Goal: Task Accomplishment & Management: Complete application form

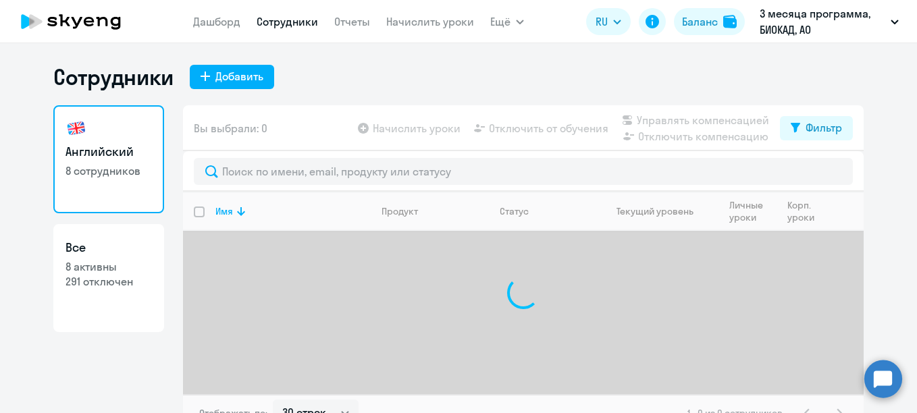
select select "30"
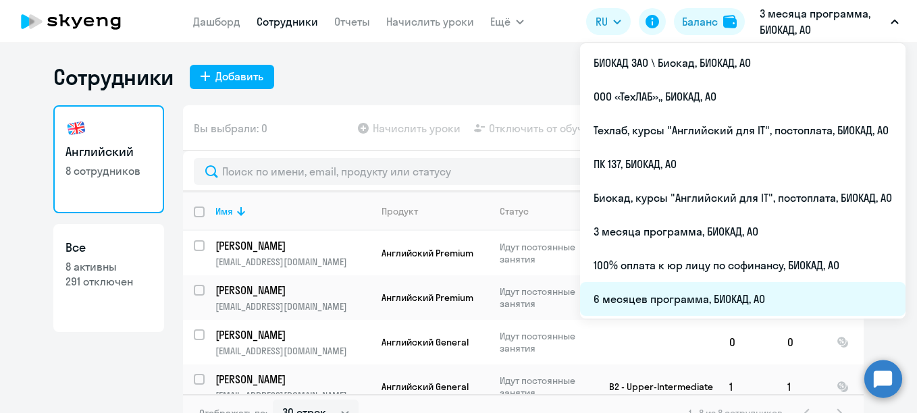
click at [703, 299] on li "6 месяцев программа, БИОКАД, АО" at bounding box center [743, 299] width 326 height 34
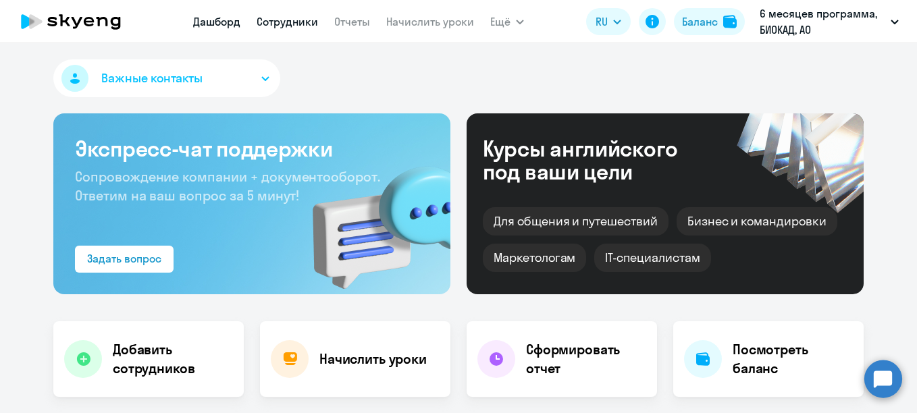
click at [294, 22] on link "Сотрудники" at bounding box center [287, 22] width 61 height 14
select select "30"
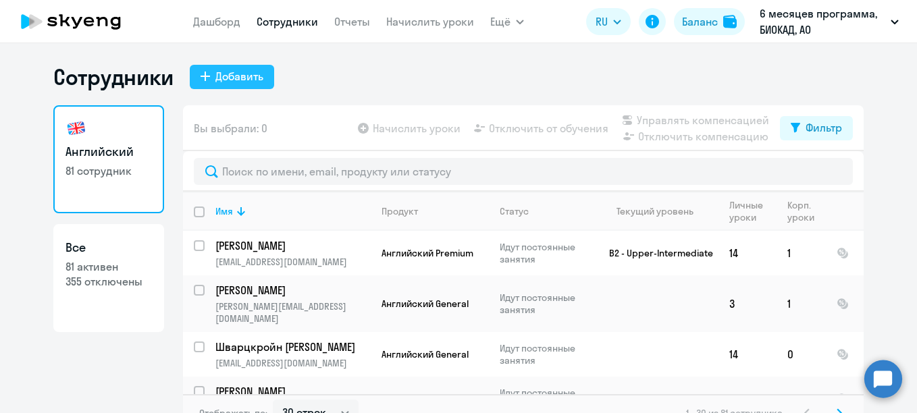
click at [259, 76] on button "Добавить" at bounding box center [232, 77] width 84 height 24
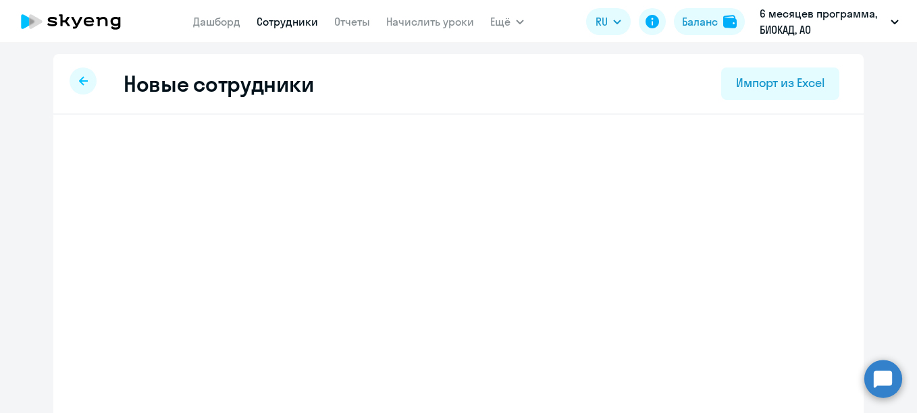
select select "english_adult_not_native_speaker"
select select "3"
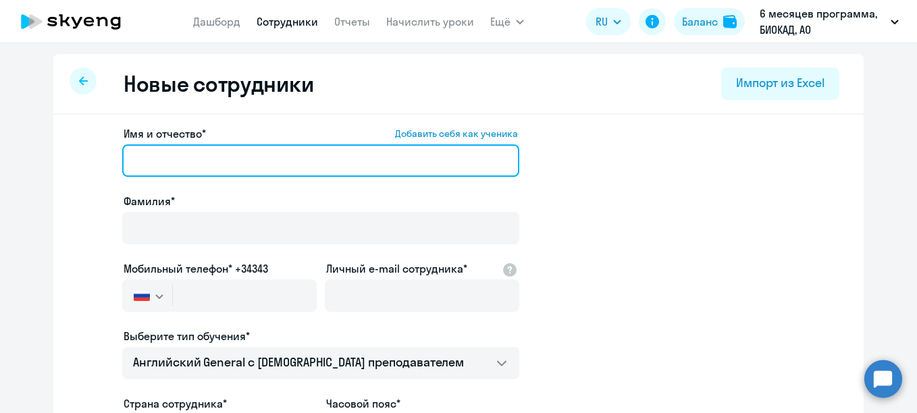
click at [248, 150] on input "Имя и отчество* Добавить себя как ученика" at bounding box center [320, 161] width 397 height 32
paste input "[PERSON_NAME]"
drag, startPoint x: 213, startPoint y: 160, endPoint x: 128, endPoint y: 161, distance: 85.8
click at [128, 161] on input "[PERSON_NAME]" at bounding box center [320, 161] width 397 height 32
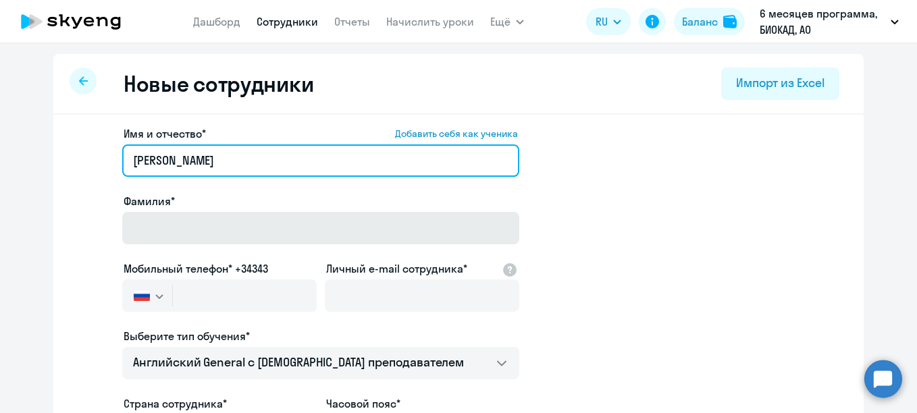
type input "[PERSON_NAME]"
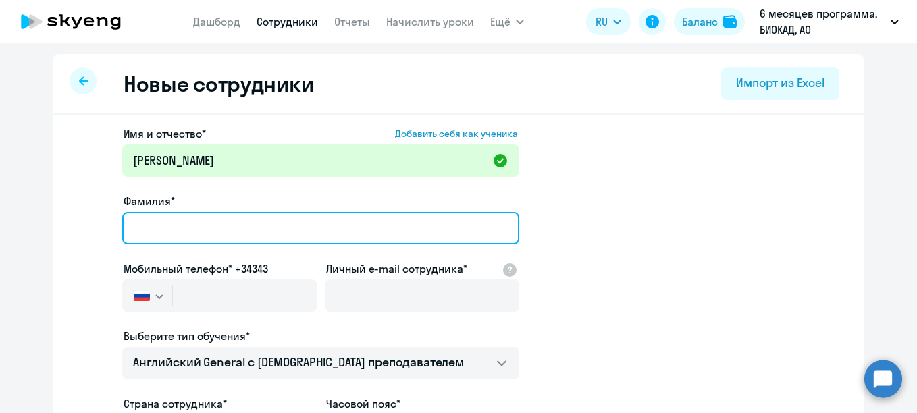
click at [153, 231] on input "Фамилия*" at bounding box center [320, 228] width 397 height 32
paste input "[PERSON_NAME]"
click at [125, 230] on input "[PERSON_NAME]" at bounding box center [320, 228] width 397 height 32
type input "[PERSON_NAME]"
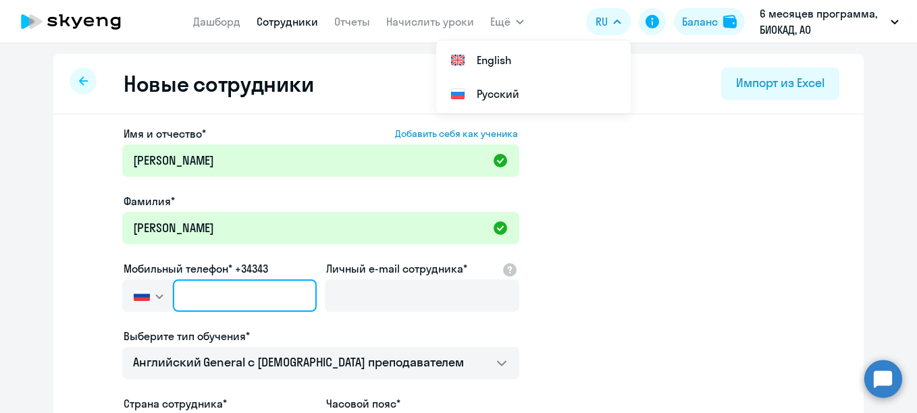
click at [203, 290] on input "text" at bounding box center [245, 296] width 144 height 32
paste input "[PHONE_NUMBER]"
type input "[PHONE_NUMBER]"
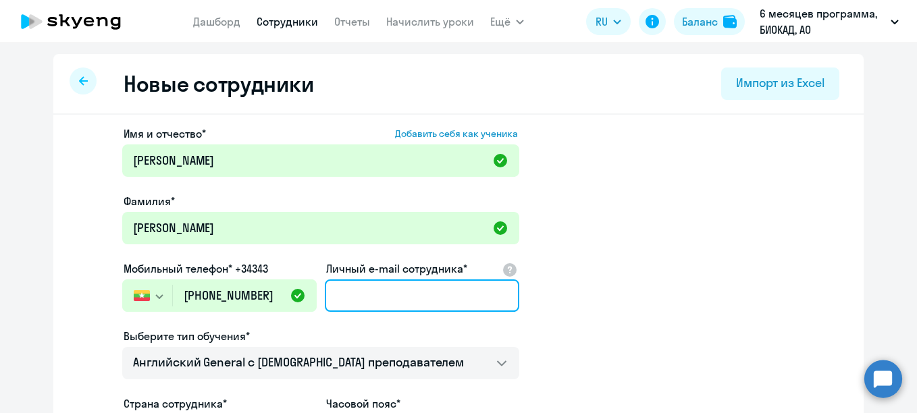
drag, startPoint x: 351, startPoint y: 305, endPoint x: 342, endPoint y: 302, distance: 8.8
click at [349, 304] on input "Личный e-mail сотрудника*" at bounding box center [422, 296] width 195 height 32
paste input "9 522 417 716"
type input "9 522 417 716"
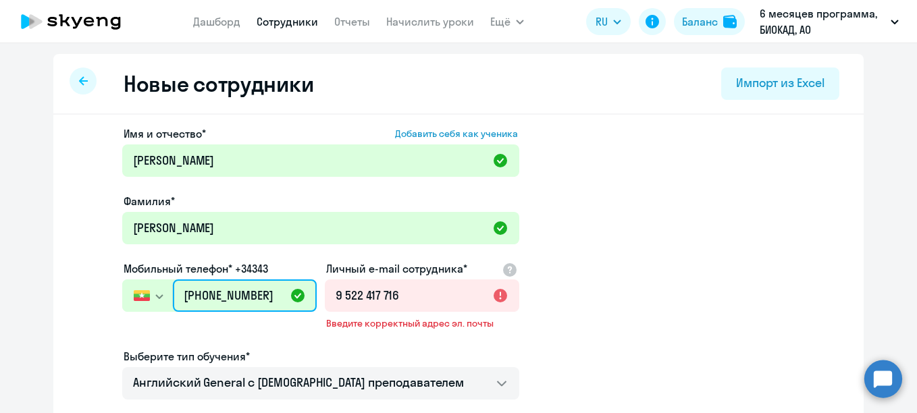
drag, startPoint x: 256, startPoint y: 299, endPoint x: 156, endPoint y: 290, distance: 100.3
click at [158, 292] on div "[GEOGRAPHIC_DATA] +7 [GEOGRAPHIC_DATA] +7 [GEOGRAPHIC_DATA] +380 [GEOGRAPHIC_DA…" at bounding box center [219, 296] width 195 height 32
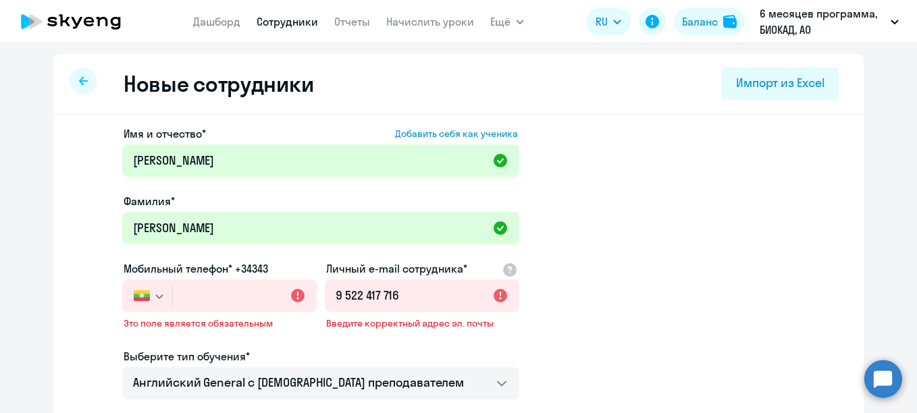
click at [156, 297] on icon "button" at bounding box center [159, 296] width 7 height 3
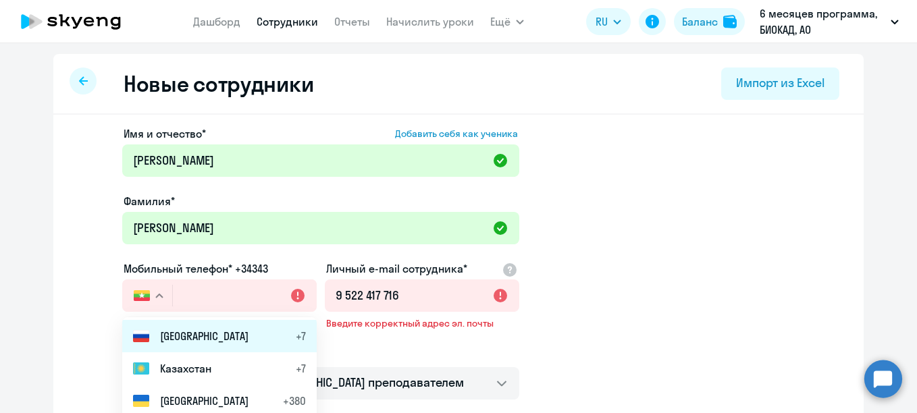
click at [172, 330] on span "[GEOGRAPHIC_DATA]" at bounding box center [204, 336] width 88 height 16
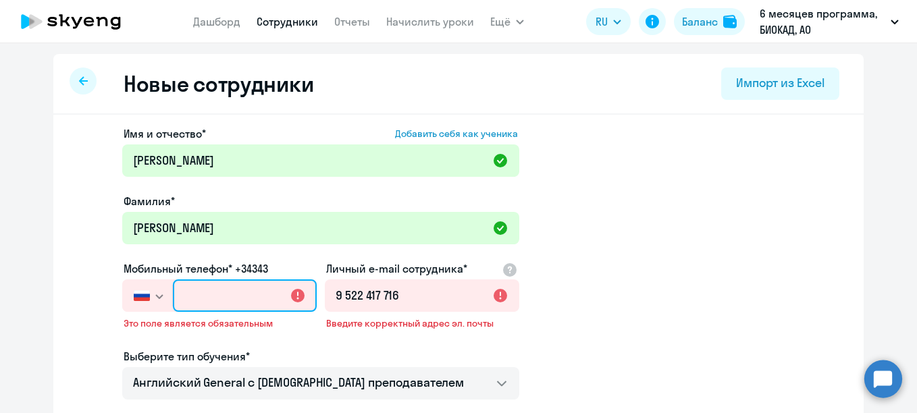
click at [246, 297] on input "text" at bounding box center [245, 296] width 144 height 32
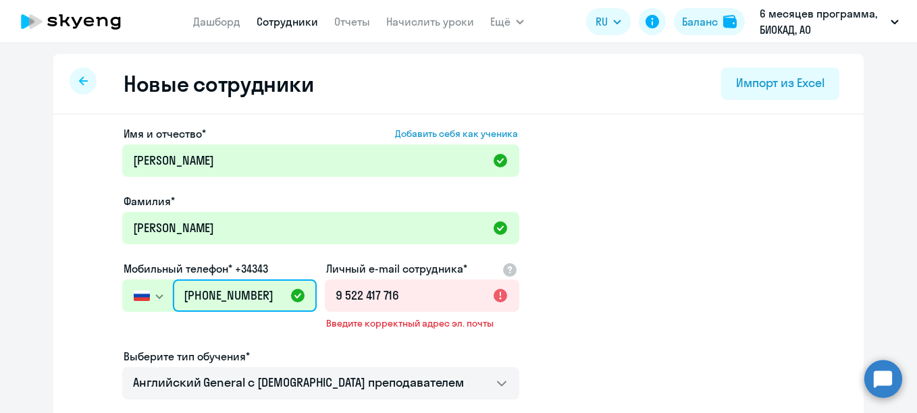
type input "[PHONE_NUMBER]"
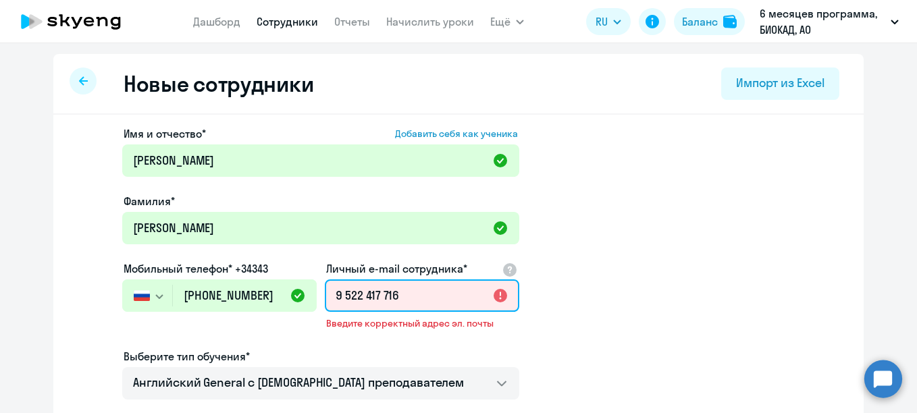
drag, startPoint x: 436, startPoint y: 293, endPoint x: 341, endPoint y: 286, distance: 95.5
click at [341, 286] on input "9 522 417 716" at bounding box center [422, 296] width 195 height 32
type input "9"
paste input "[EMAIL_ADDRESS][DOMAIN_NAME]"
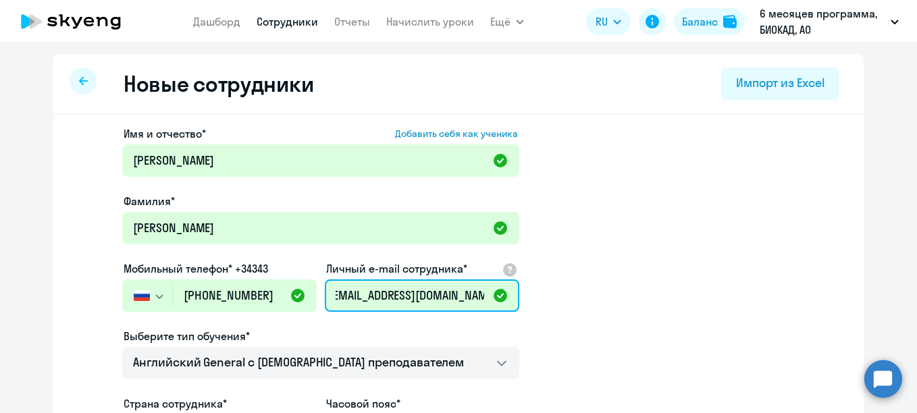
scroll to position [68, 0]
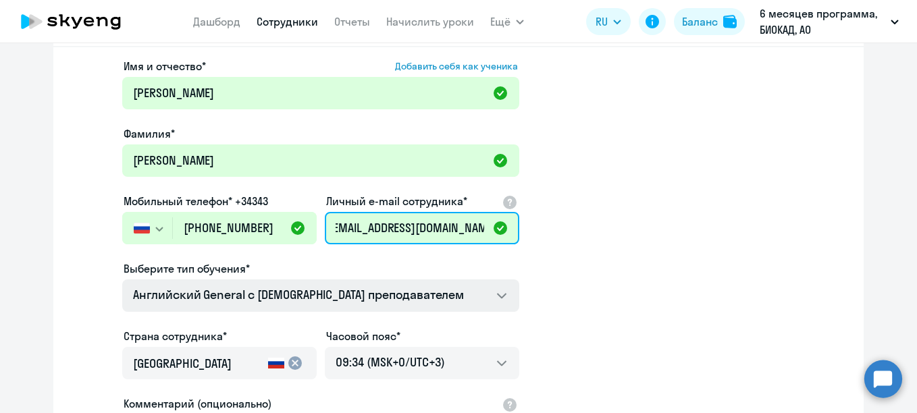
type input "[EMAIL_ADDRESS][DOMAIN_NAME]"
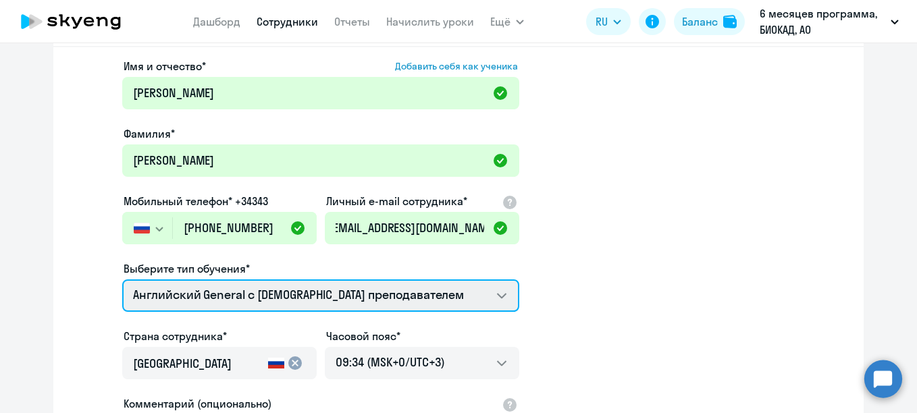
click at [461, 292] on select "Английский General с [DEMOGRAPHIC_DATA] преподавателем Английский General с [DE…" at bounding box center [320, 296] width 397 height 32
click at [433, 306] on select "Английский General с [DEMOGRAPHIC_DATA] преподавателем Английский General с [DE…" at bounding box center [320, 296] width 397 height 32
select select "english_adult_not_native_speaker_premium"
click at [122, 280] on select "Английский General с [DEMOGRAPHIC_DATA] преподавателем Английский General с [DE…" at bounding box center [320, 296] width 397 height 32
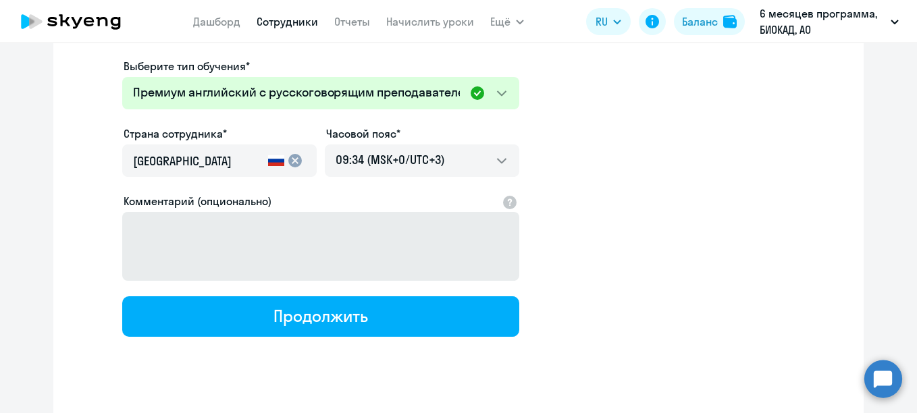
click at [360, 313] on div "Продолжить" at bounding box center [321, 316] width 94 height 22
select select "english_adult_not_native_speaker_premium"
select select "3"
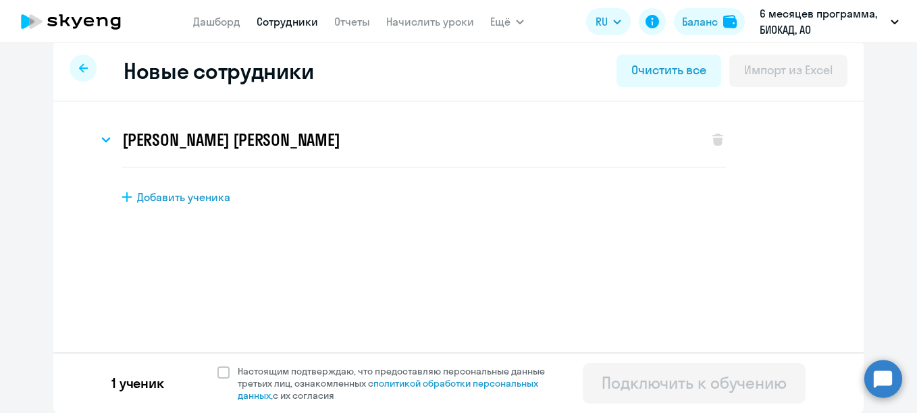
scroll to position [13, 0]
click at [286, 383] on span "Настоящим подтверждаю, что предоставляю персональные данные третьих лиц, ознако…" at bounding box center [400, 383] width 324 height 36
click at [217, 365] on input "Настоящим подтверждаю, что предоставляю персональные данные третьих лиц, ознако…" at bounding box center [217, 365] width 1 height 1
checkbox input "true"
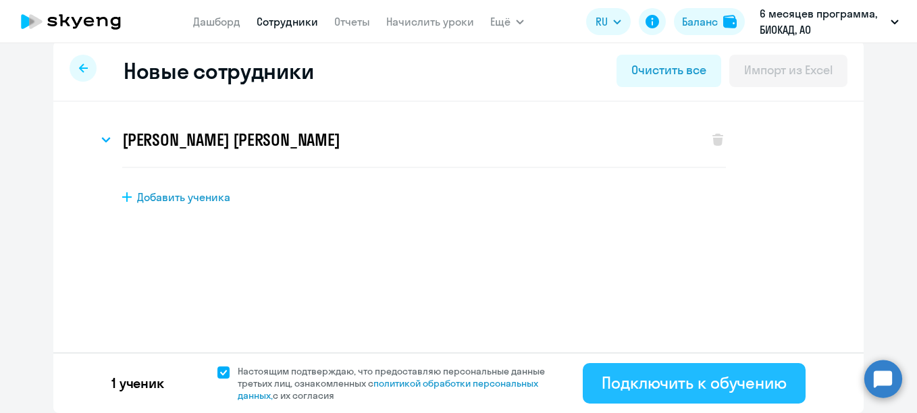
click at [624, 373] on div "Подключить к обучению" at bounding box center [694, 383] width 185 height 22
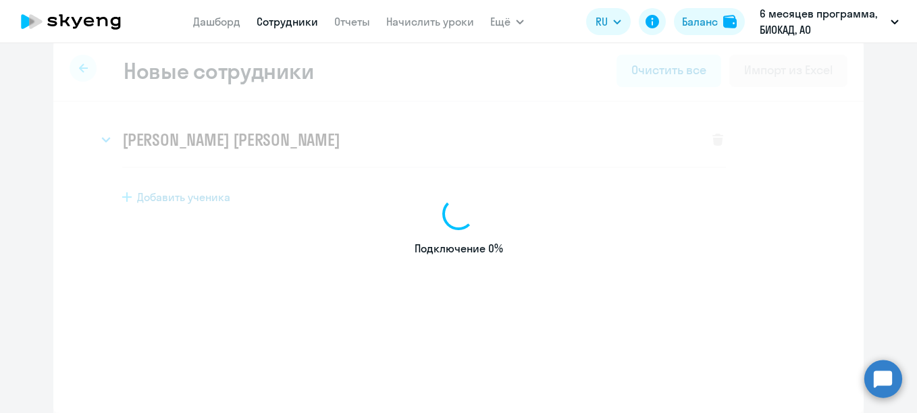
select select "english_adult_not_native_speaker"
select select "3"
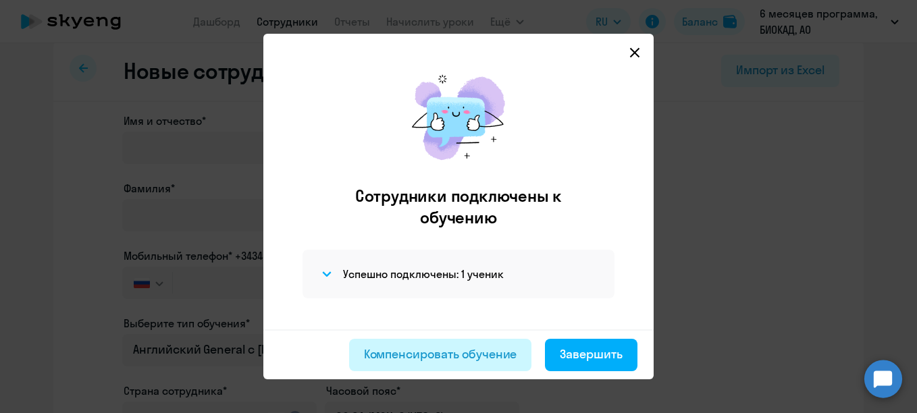
click at [490, 348] on div "Компенсировать обучение" at bounding box center [440, 355] width 153 height 18
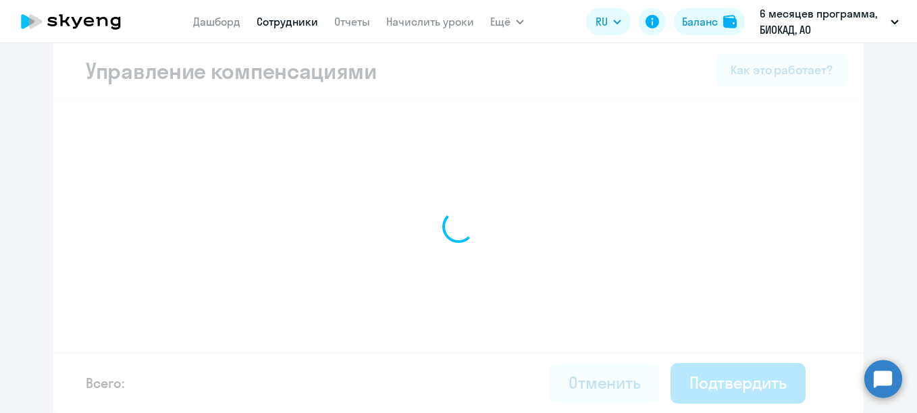
select select "MONTHLY"
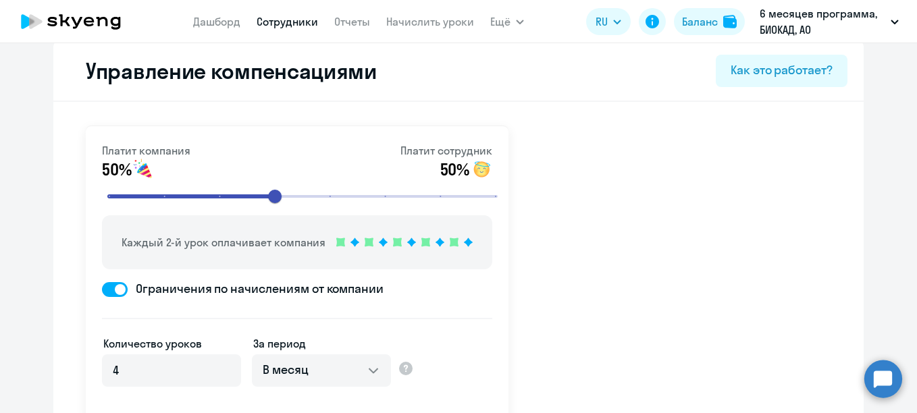
drag, startPoint x: 906, startPoint y: 74, endPoint x: 919, endPoint y: 201, distance: 127.0
click at [917, 201] on html "[PERSON_NAME] Отчеты Начислить уроки Ещё Документооборот Все продукты Дашборд С…" at bounding box center [458, 206] width 917 height 413
copy div "Как это работает? Платит компания 50% Платит сотрудник 50%"
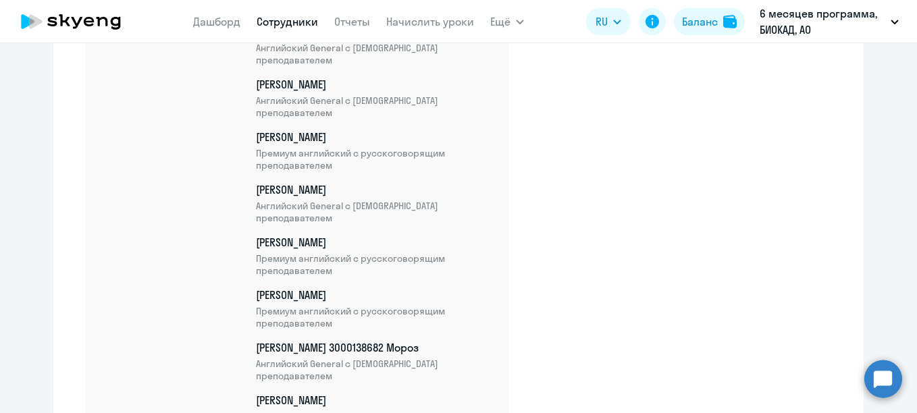
scroll to position [4265, 0]
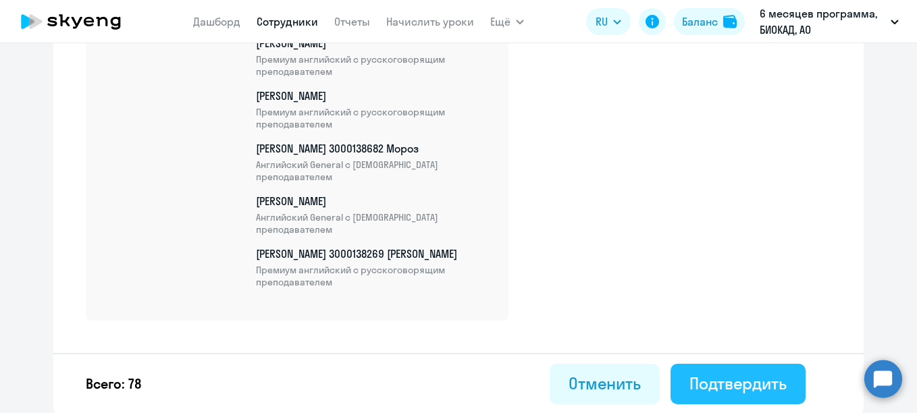
click at [785, 386] on button "Подтвердить" at bounding box center [738, 384] width 135 height 41
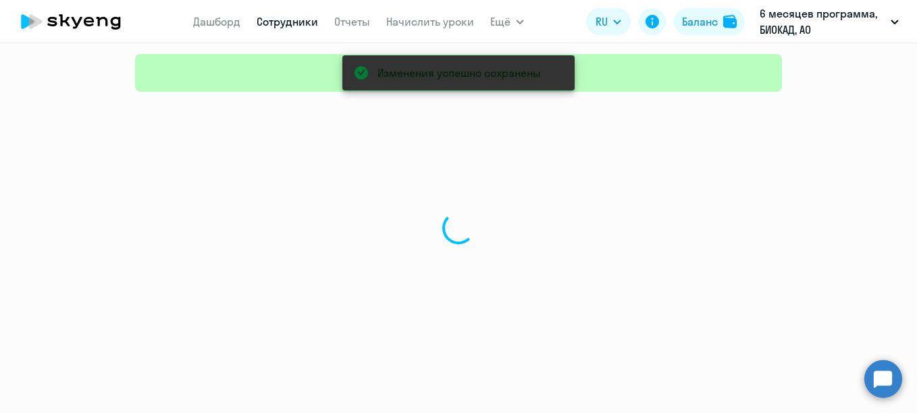
select select "30"
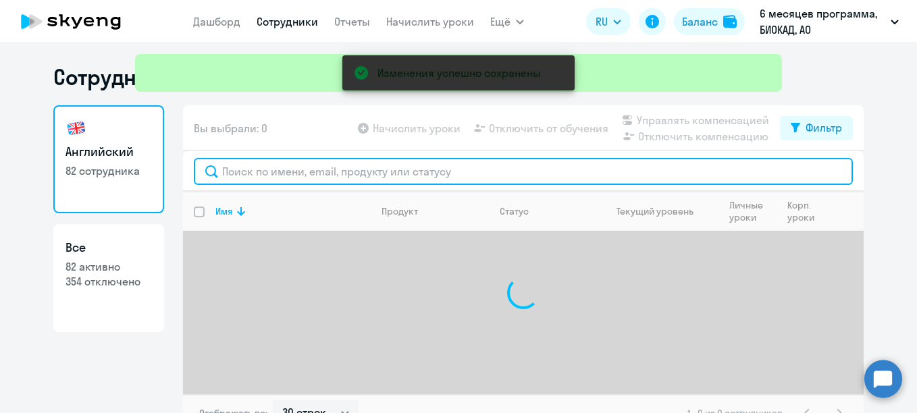
click at [270, 176] on input "text" at bounding box center [523, 171] width 659 height 27
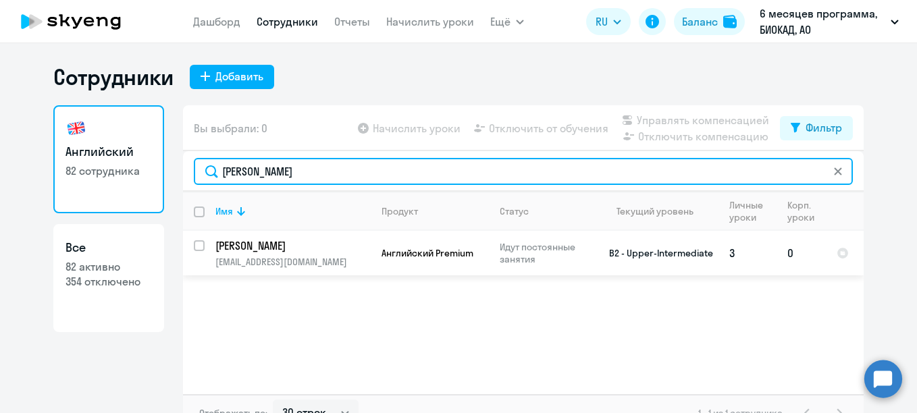
type input "[PERSON_NAME]"
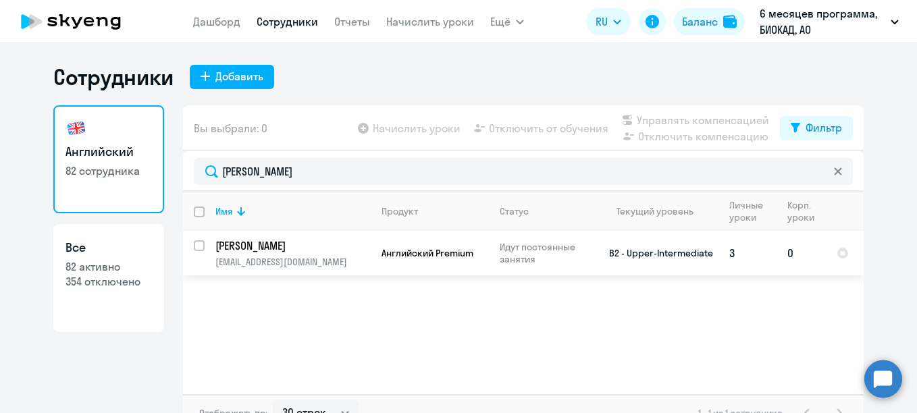
click at [194, 245] on input "select row 23330221" at bounding box center [207, 253] width 27 height 27
checkbox input "true"
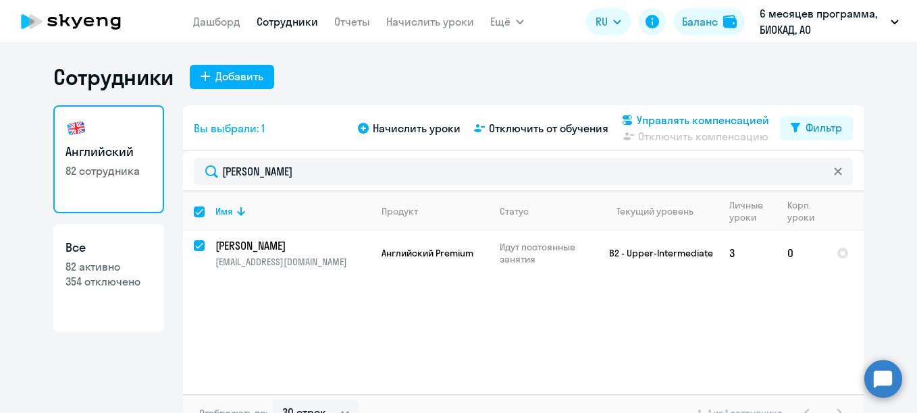
click at [661, 121] on span "Управлять компенсацией" at bounding box center [703, 120] width 132 height 16
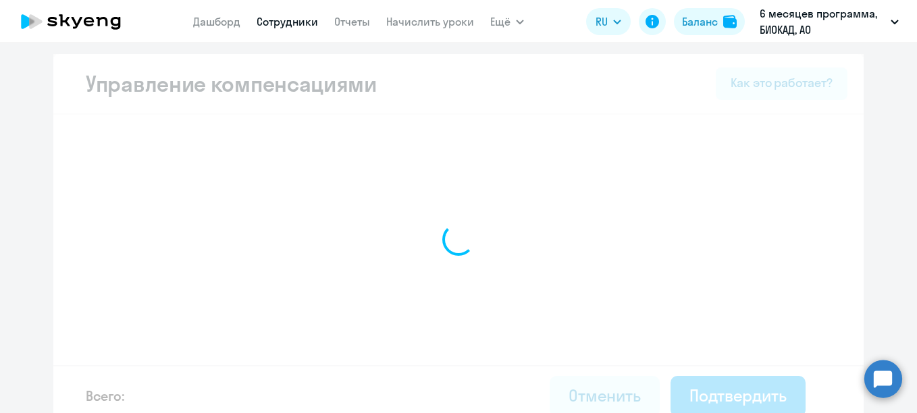
select select "MONTHLY"
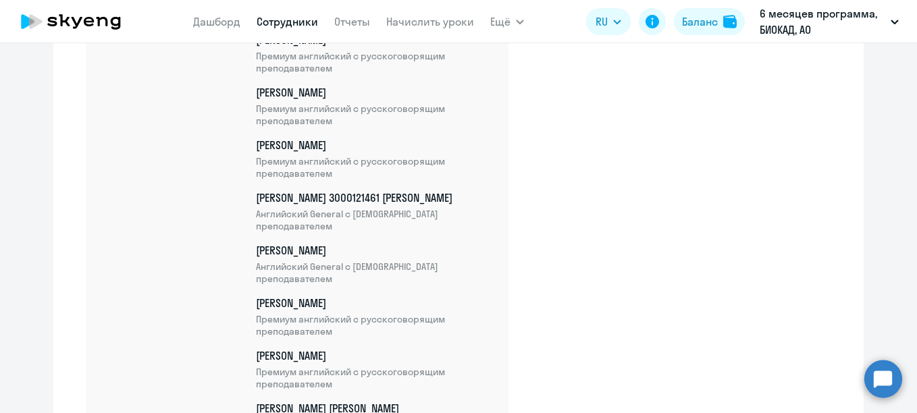
scroll to position [4363, 0]
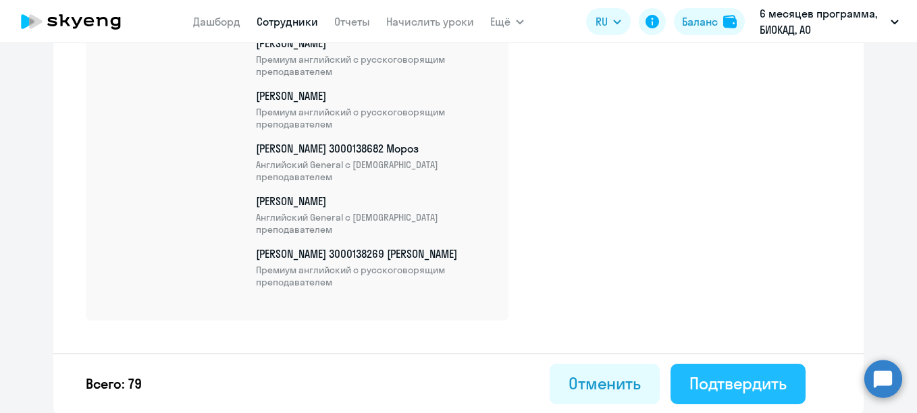
click at [762, 379] on div "Подтвердить" at bounding box center [738, 384] width 97 height 22
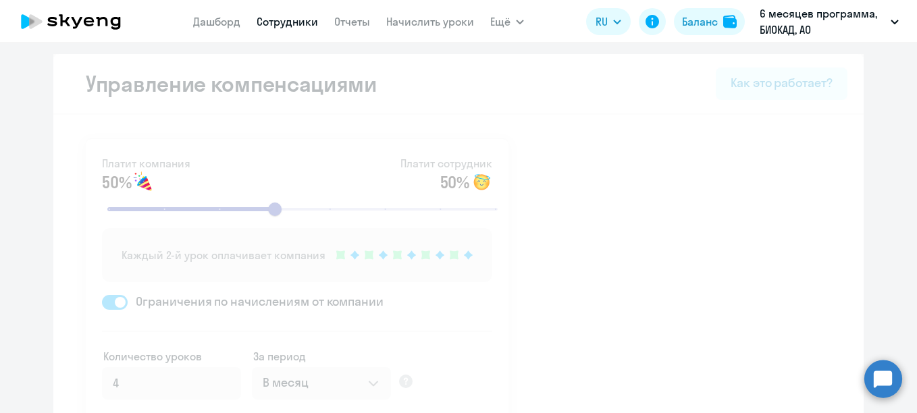
select select "30"
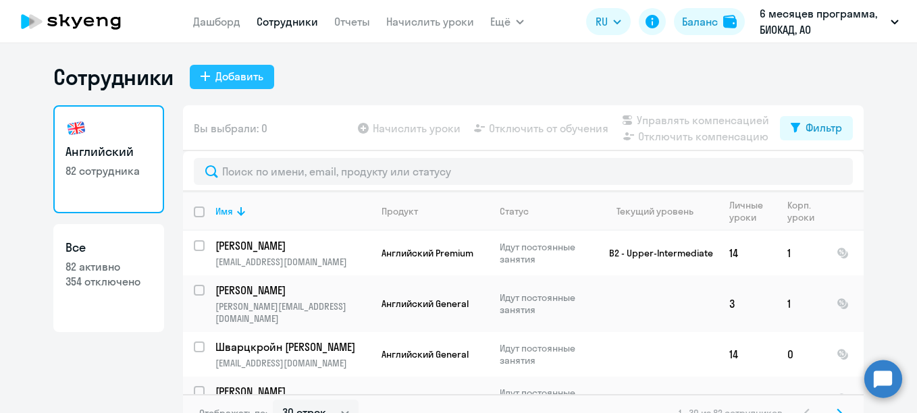
click at [226, 74] on div "Добавить" at bounding box center [239, 76] width 48 height 16
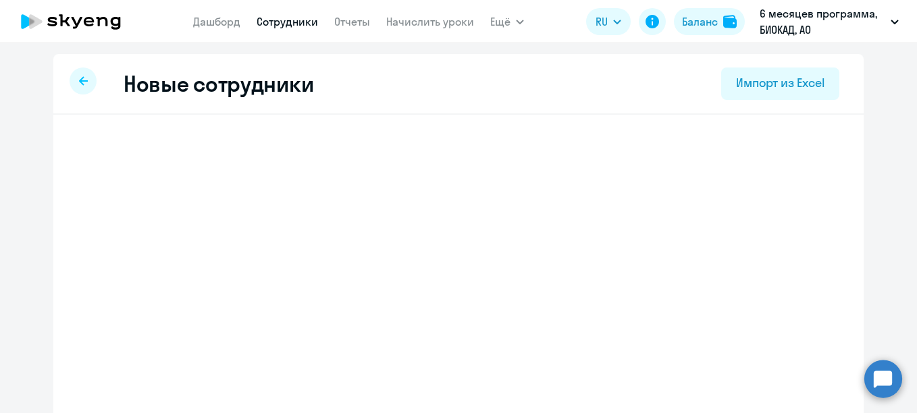
select select "english_adult_not_native_speaker"
select select "3"
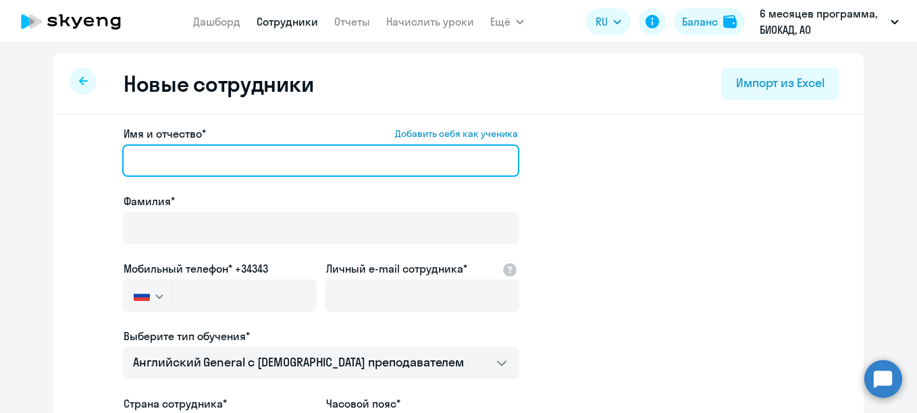
click at [253, 174] on input "Имя и отчество* Добавить себя как ученика" at bounding box center [320, 161] width 397 height 32
paste input "[PERSON_NAME]"
drag, startPoint x: 188, startPoint y: 162, endPoint x: 103, endPoint y: 163, distance: 85.1
click at [103, 163] on app-new-student-form "Имя и отчество* Добавить себя как ученика [PERSON_NAME]* Мобильный телефон* +34…" at bounding box center [458, 367] width 767 height 482
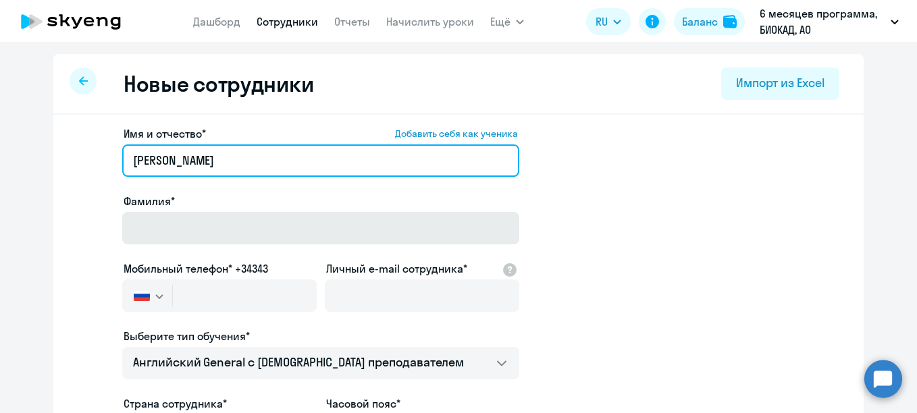
type input "[PERSON_NAME]"
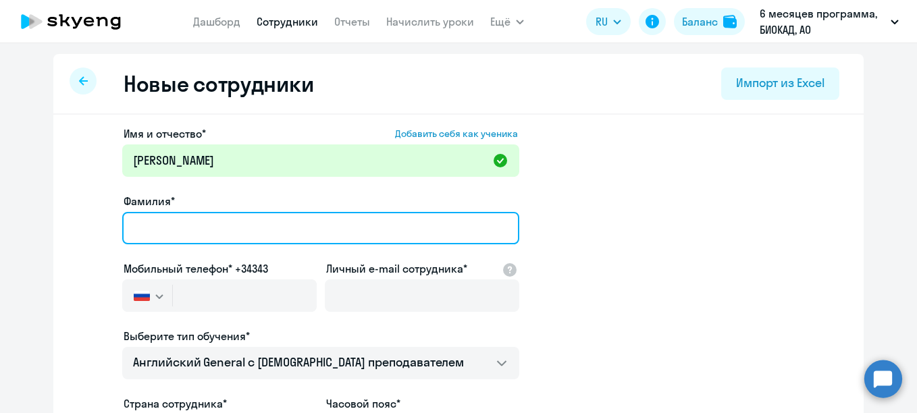
click at [172, 227] on input "Фамилия*" at bounding box center [320, 228] width 397 height 32
paste input "[PERSON_NAME]"
type input "[PERSON_NAME]"
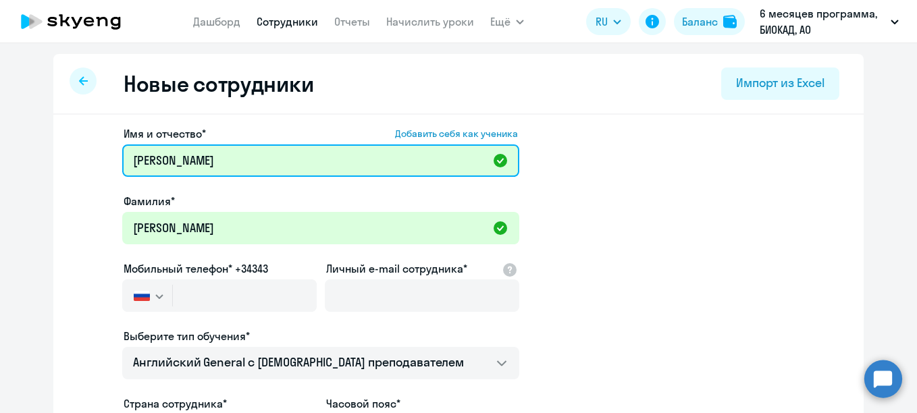
drag, startPoint x: 171, startPoint y: 164, endPoint x: 116, endPoint y: 155, distance: 55.5
click at [116, 155] on app-new-student-form "Имя и отчество* Добавить себя как ученика [PERSON_NAME]* [PERSON_NAME] Мобильны…" at bounding box center [458, 367] width 767 height 482
type input "[PERSON_NAME]"
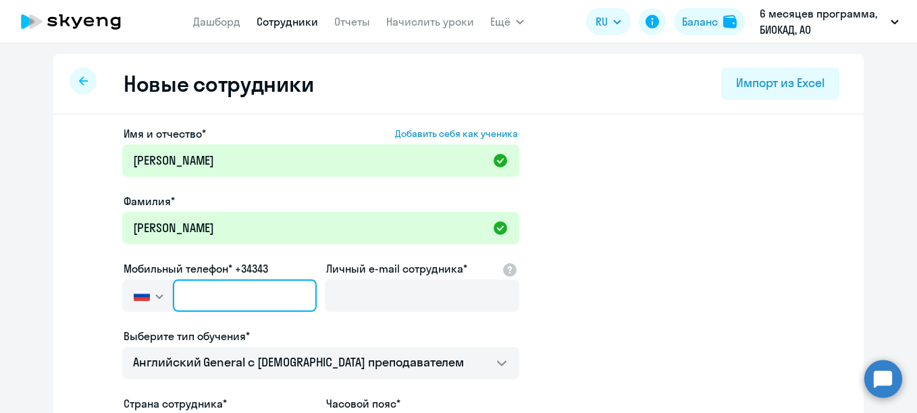
click at [215, 291] on input "text" at bounding box center [245, 296] width 144 height 32
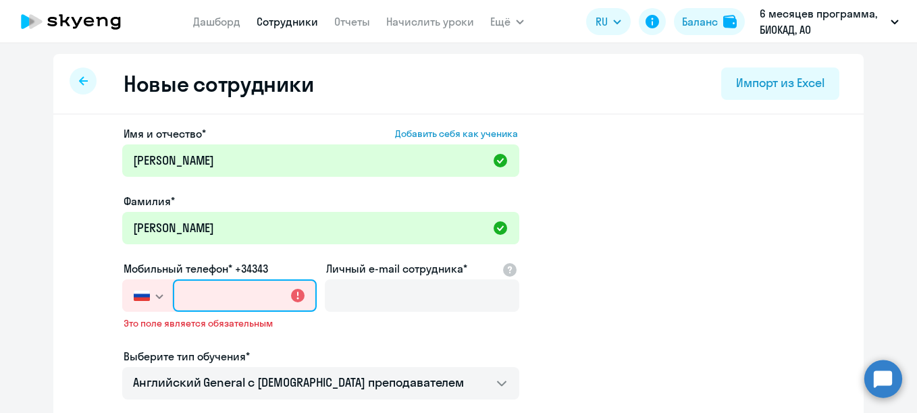
paste input "[PHONE_NUMBER]"
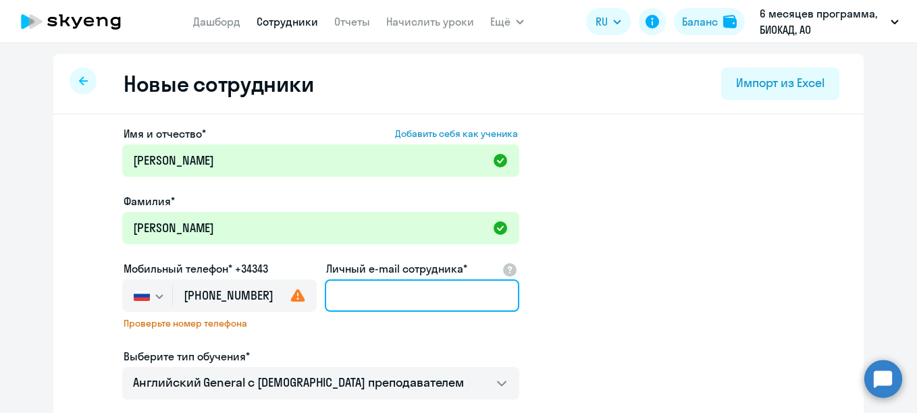
click at [351, 294] on input "Личный e-mail сотрудника*" at bounding box center [422, 296] width 195 height 32
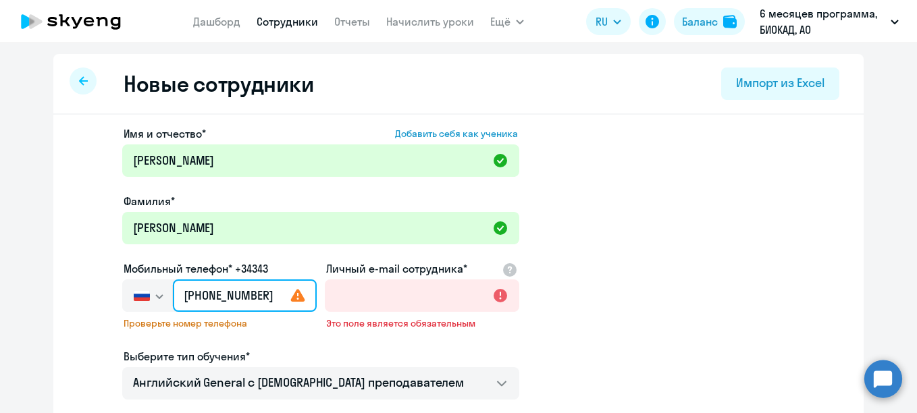
click at [259, 294] on input "[PHONE_NUMBER]" at bounding box center [245, 296] width 144 height 32
type input "[PHONE_NUMBER]"
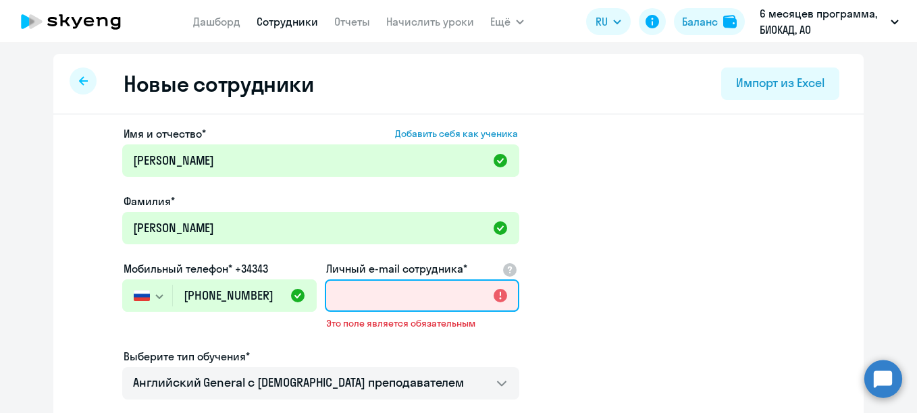
click at [327, 294] on input "Личный e-mail сотрудника*" at bounding box center [422, 296] width 195 height 32
paste input "[EMAIL_ADDRESS][DOMAIN_NAME]"
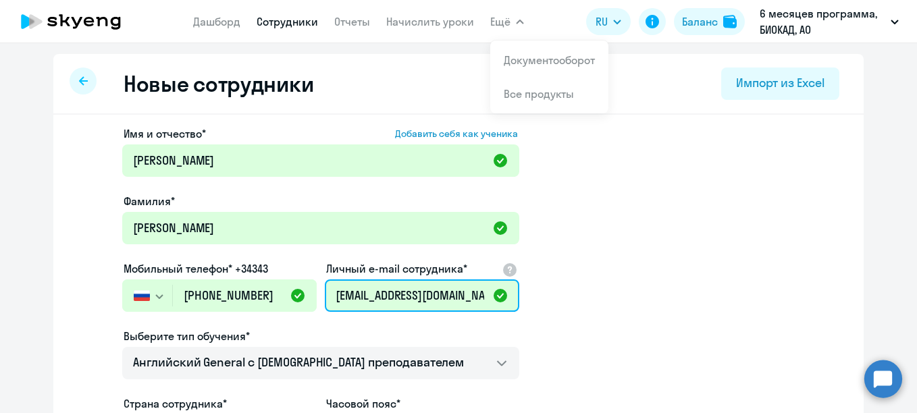
scroll to position [135, 0]
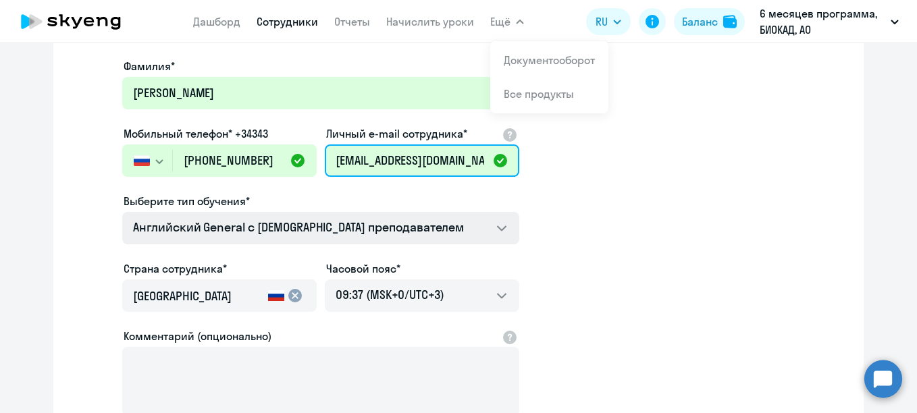
type input "[EMAIL_ADDRESS][DOMAIN_NAME]"
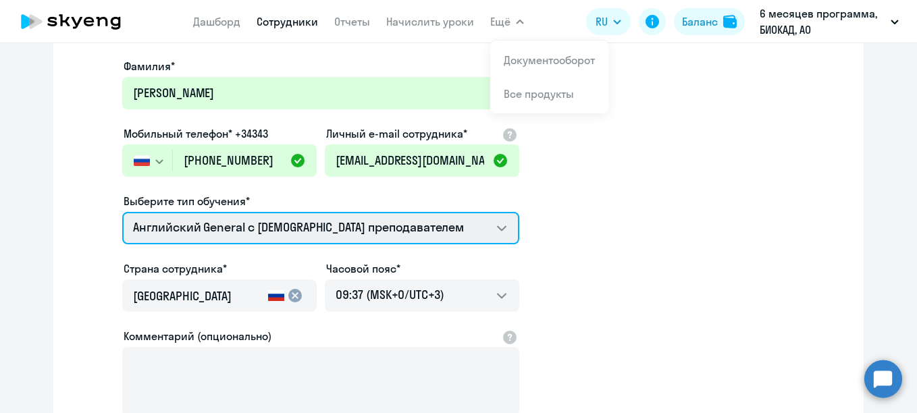
click at [314, 230] on select "Английский General с [DEMOGRAPHIC_DATA] преподавателем Английский General с [DE…" at bounding box center [320, 228] width 397 height 32
select select "english_adult_not_native_speaker_premium"
click at [122, 212] on select "Английский General с [DEMOGRAPHIC_DATA] преподавателем Английский General с [DE…" at bounding box center [320, 228] width 397 height 32
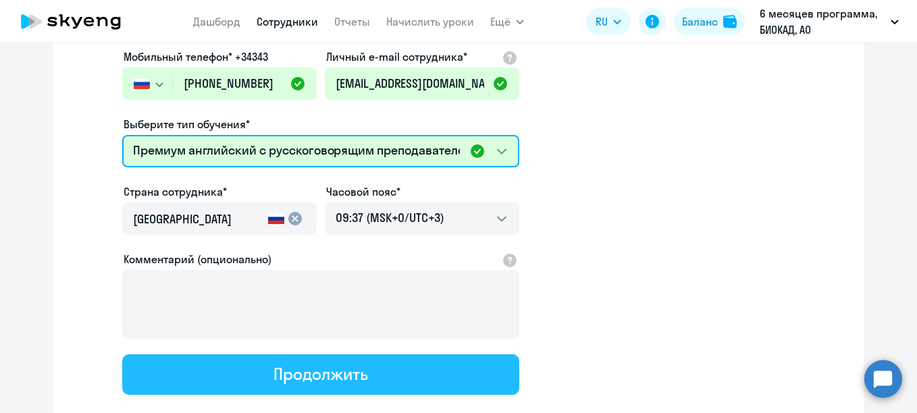
scroll to position [294, 0]
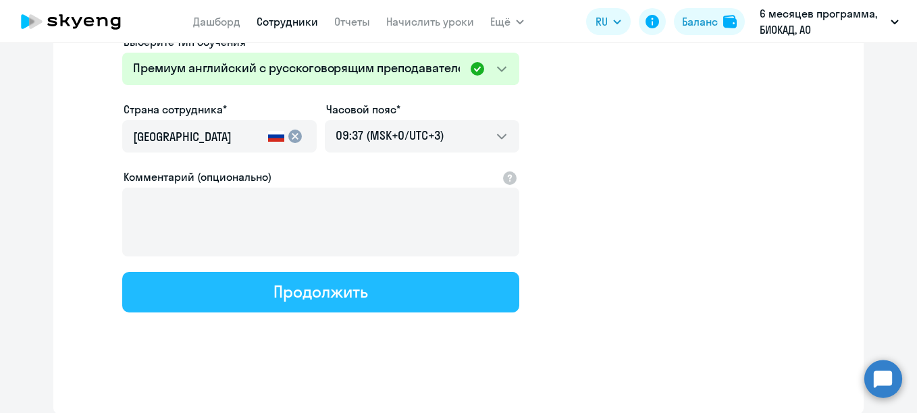
click at [348, 290] on div "Продолжить" at bounding box center [321, 292] width 94 height 22
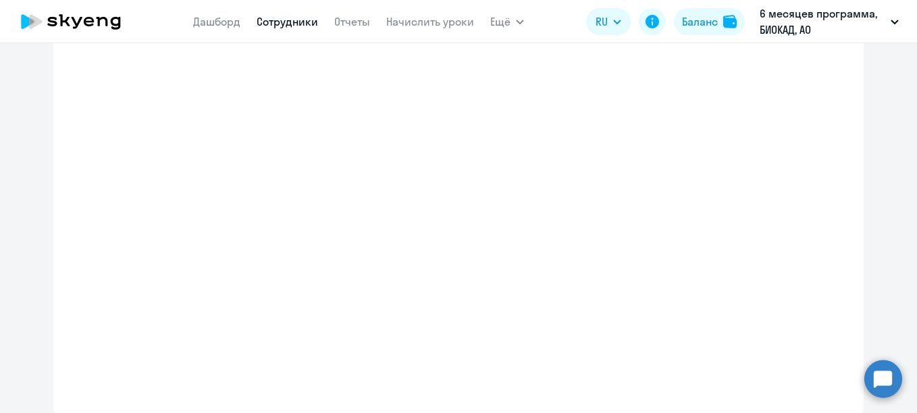
select select "english_adult_not_native_speaker_premium"
select select "3"
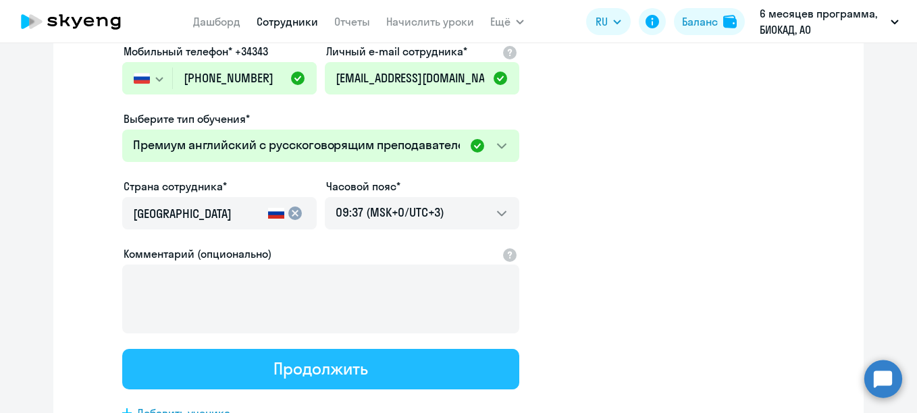
scroll to position [0, 0]
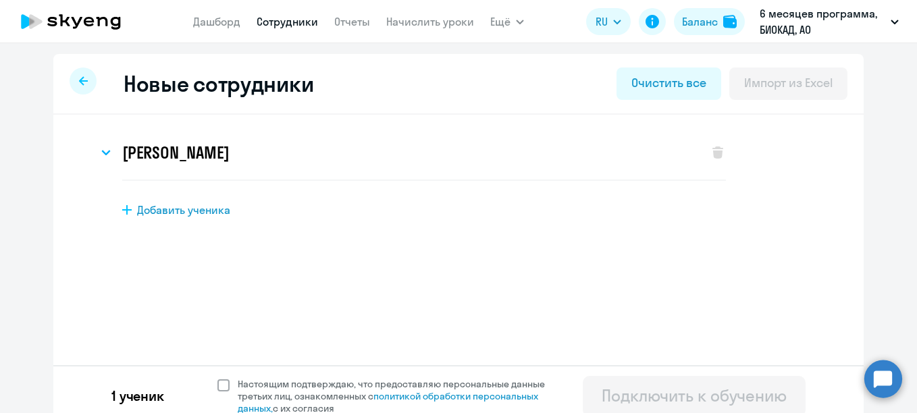
drag, startPoint x: 284, startPoint y: 389, endPoint x: 319, endPoint y: 384, distance: 36.1
click at [284, 389] on span "Настоящим подтверждаю, что предоставляю персональные данные третьих лиц, ознако…" at bounding box center [400, 396] width 324 height 36
click at [217, 378] on input "Настоящим подтверждаю, что предоставляю персональные данные третьих лиц, ознако…" at bounding box center [217, 378] width 1 height 1
checkbox input "true"
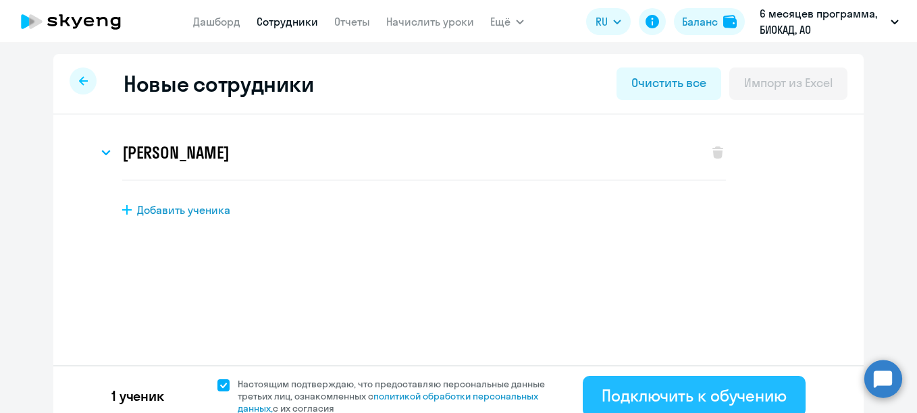
click at [604, 388] on div "Подключить к обучению" at bounding box center [694, 396] width 185 height 22
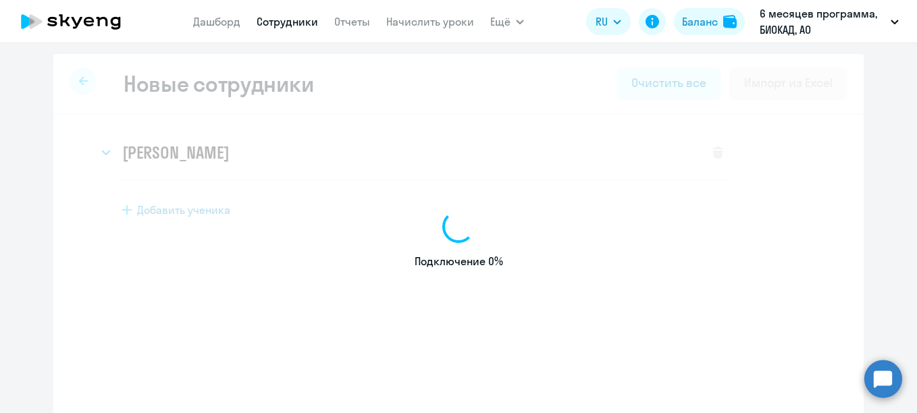
select select "english_adult_not_native_speaker"
select select "3"
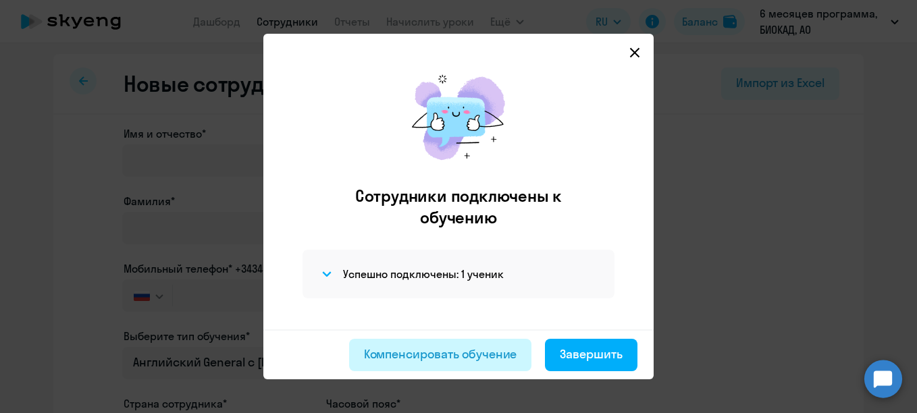
click at [464, 354] on div "Компенсировать обучение" at bounding box center [440, 355] width 153 height 18
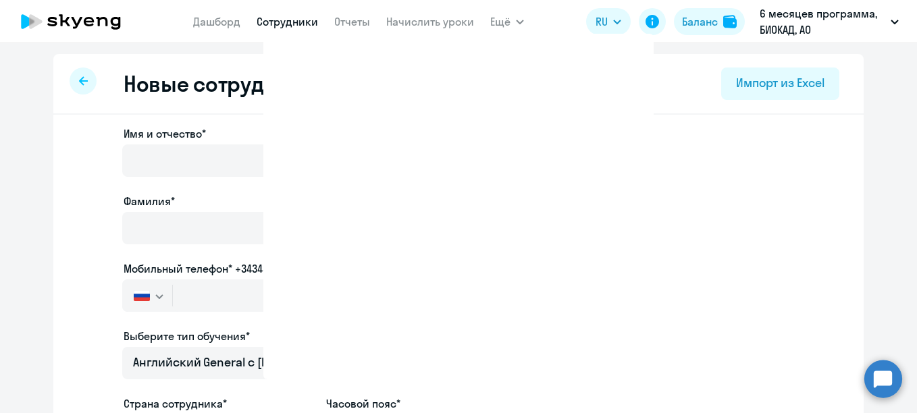
select select "MONTHLY"
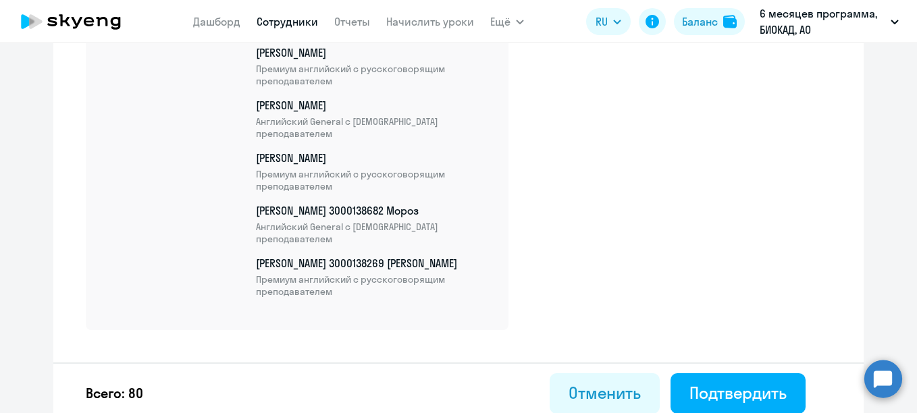
scroll to position [4415, 0]
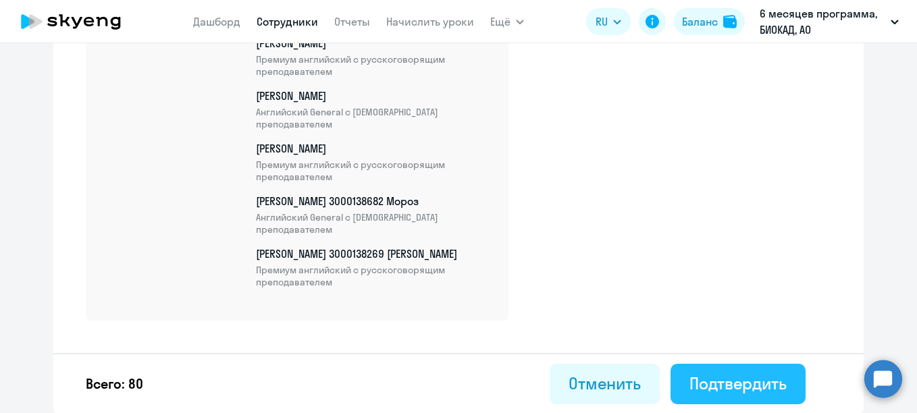
click at [709, 384] on div "Подтвердить" at bounding box center [738, 384] width 97 height 22
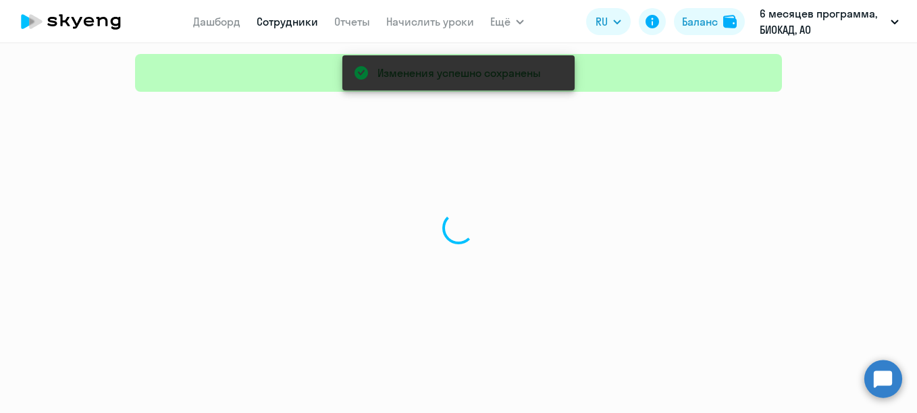
select select "30"
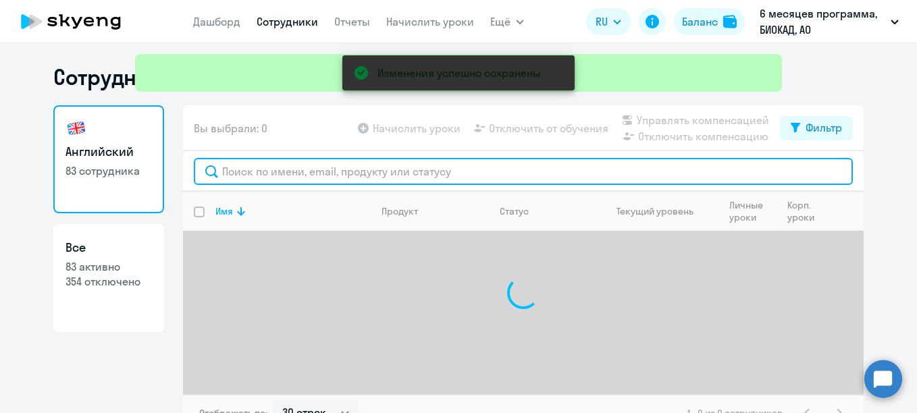
click at [423, 177] on input "text" at bounding box center [523, 171] width 659 height 27
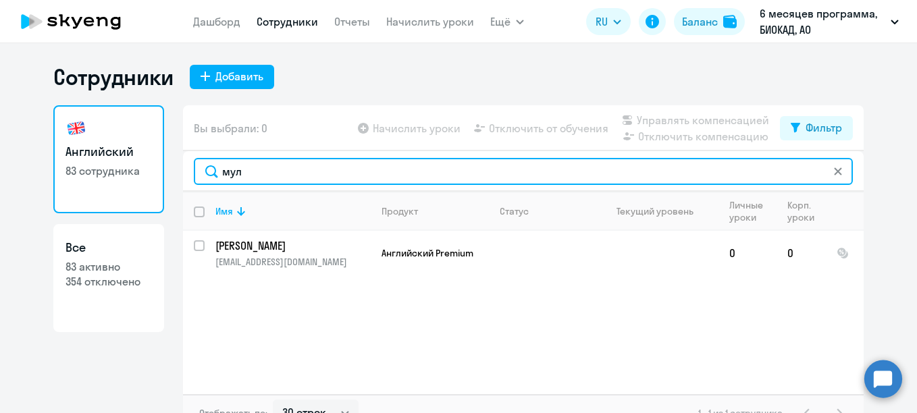
type input "мул"
drag, startPoint x: 235, startPoint y: 168, endPoint x: 196, endPoint y: 169, distance: 39.2
click at [199, 169] on input "мул" at bounding box center [523, 171] width 659 height 27
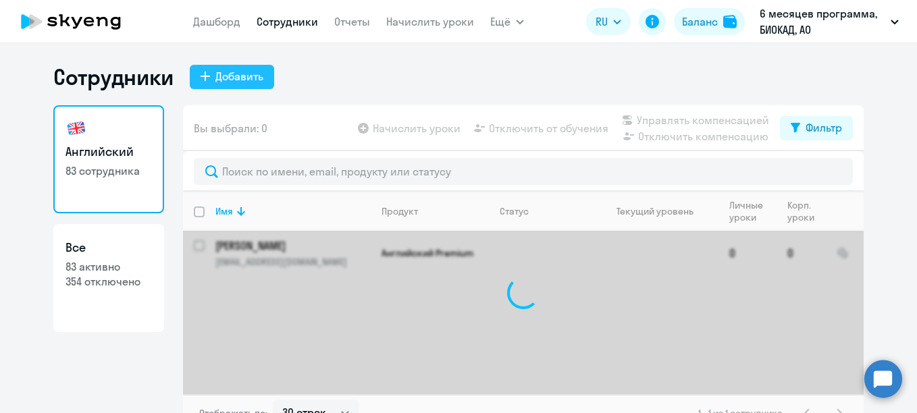
click at [232, 80] on div "Добавить" at bounding box center [239, 76] width 48 height 16
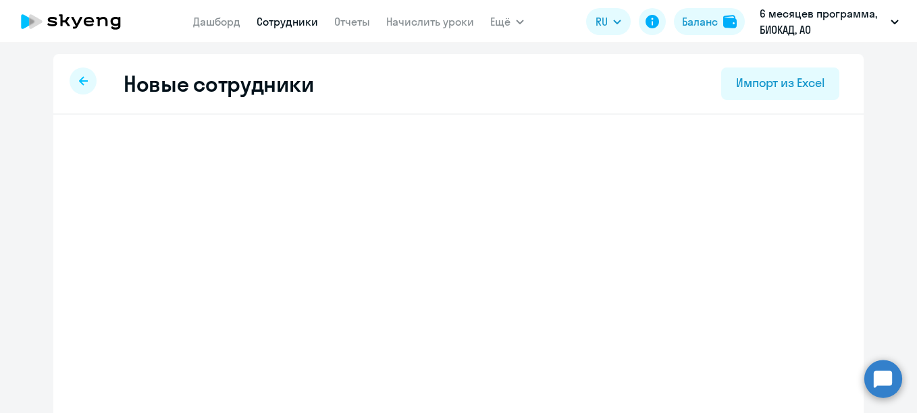
select select "english_adult_not_native_speaker"
select select "3"
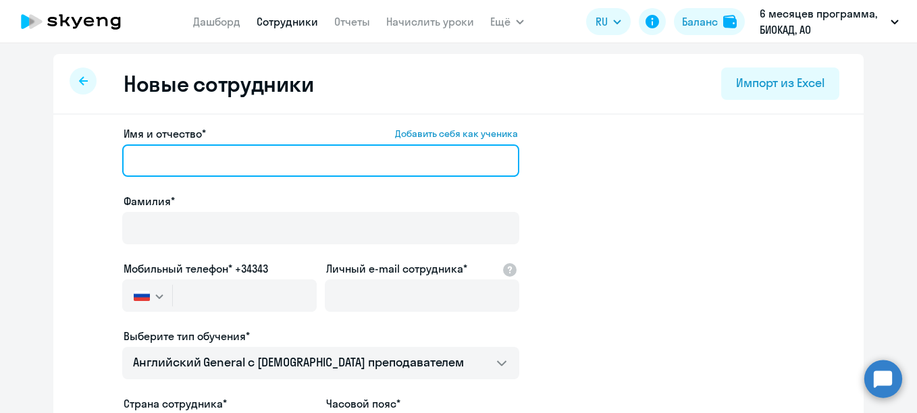
click at [291, 163] on input "Имя и отчество* Добавить себя как ученика" at bounding box center [320, 161] width 397 height 32
paste input "[PERSON_NAME]"
drag, startPoint x: 213, startPoint y: 161, endPoint x: 121, endPoint y: 169, distance: 92.2
click at [122, 169] on input "[PERSON_NAME]" at bounding box center [320, 161] width 397 height 32
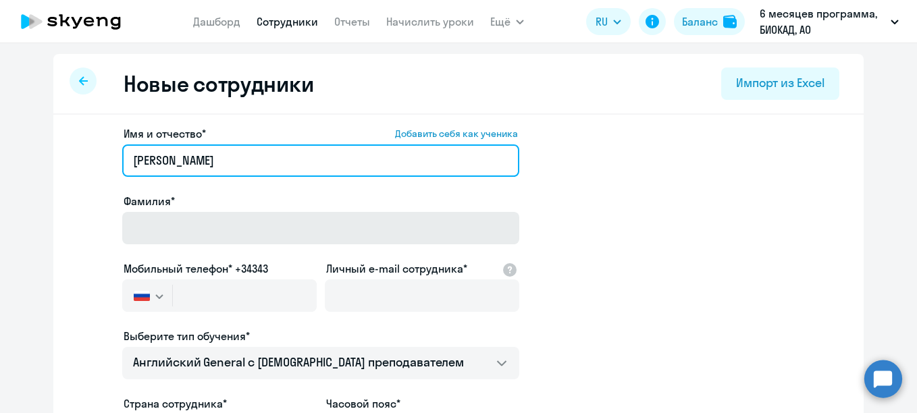
type input "[PERSON_NAME]"
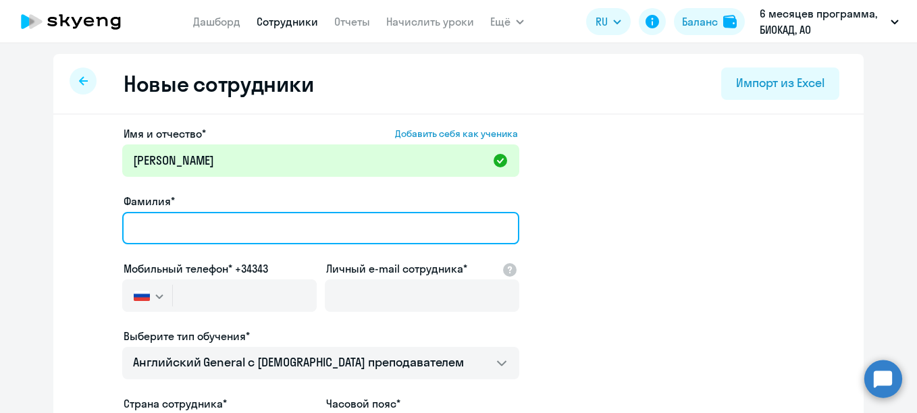
click at [153, 232] on input "Фамилия*" at bounding box center [320, 228] width 397 height 32
paste input "[PERSON_NAME]"
type input "[PERSON_NAME]"
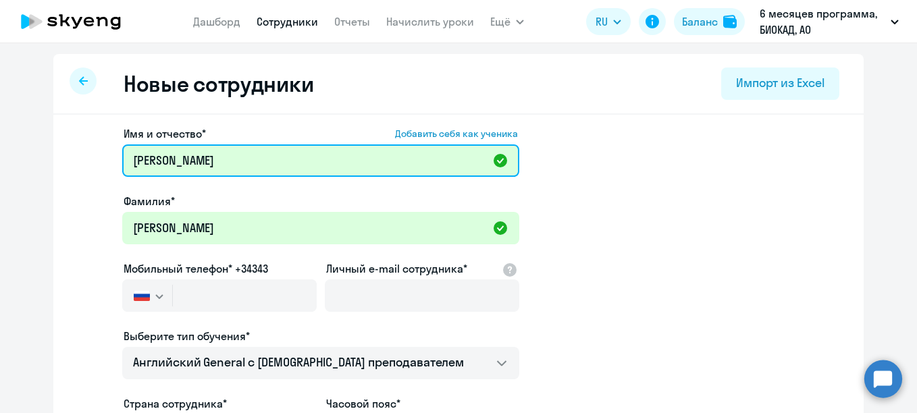
drag, startPoint x: 146, startPoint y: 173, endPoint x: 124, endPoint y: 175, distance: 21.7
click at [124, 175] on input "[PERSON_NAME]" at bounding box center [320, 161] width 397 height 32
type input "[PERSON_NAME]"
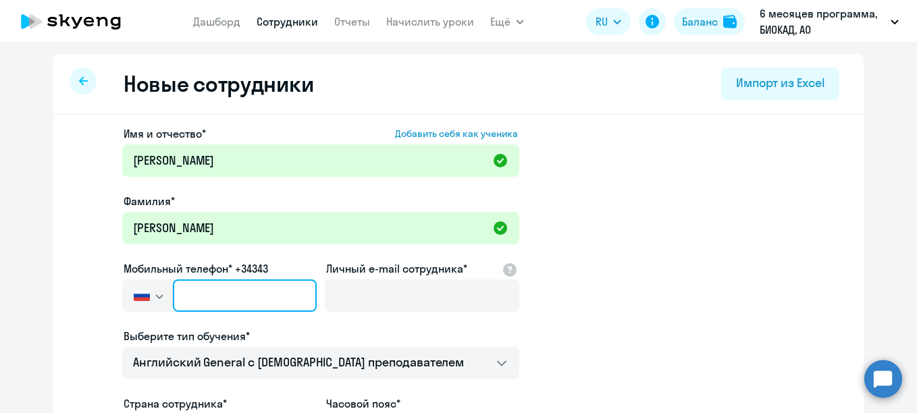
click at [210, 293] on input "text" at bounding box center [245, 296] width 144 height 32
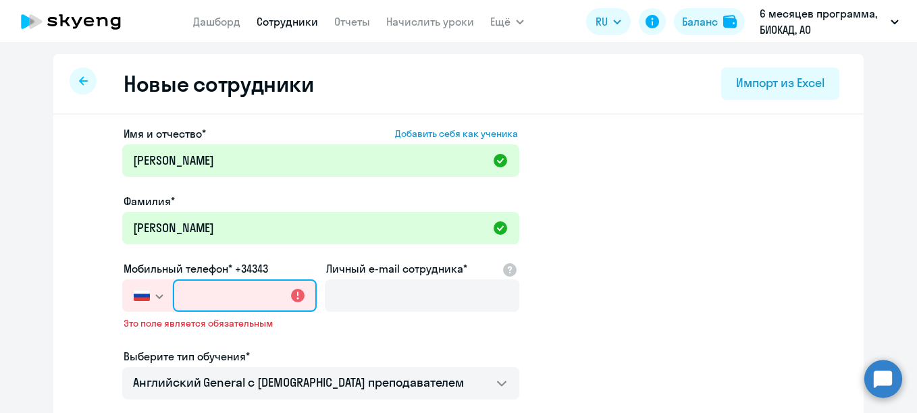
paste input "[PHONE_NUMBER]"
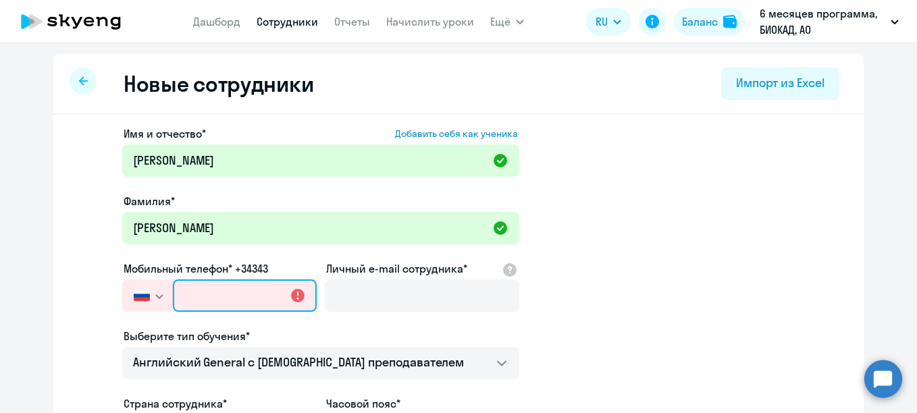
type input "[PHONE_NUMBER]"
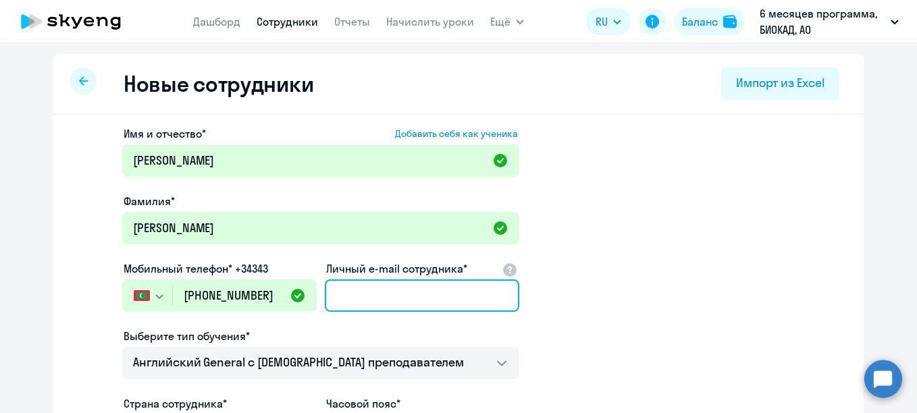
click at [358, 309] on input "Личный e-mail сотрудника*" at bounding box center [422, 296] width 195 height 32
paste input "9 600 700 309"
type input "9 600 700 309"
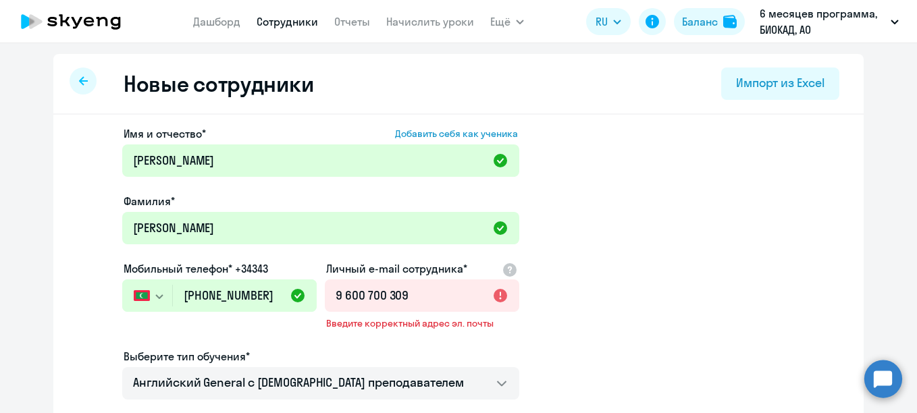
click at [148, 300] on button "button" at bounding box center [147, 296] width 50 height 32
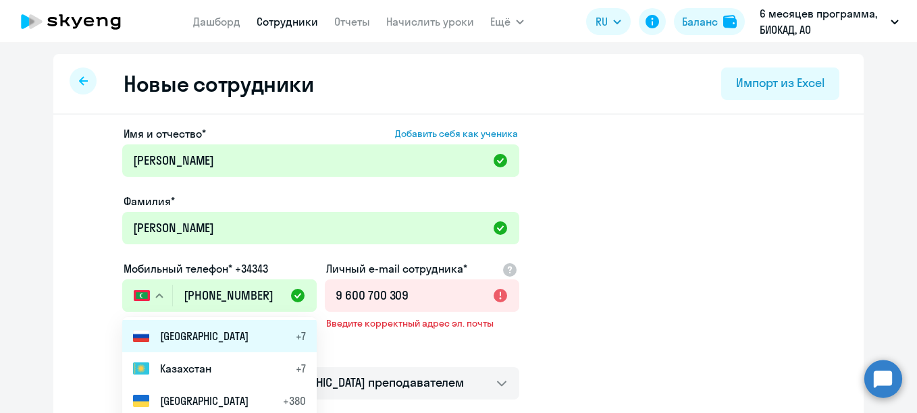
click at [161, 336] on span "[GEOGRAPHIC_DATA]" at bounding box center [204, 336] width 88 height 16
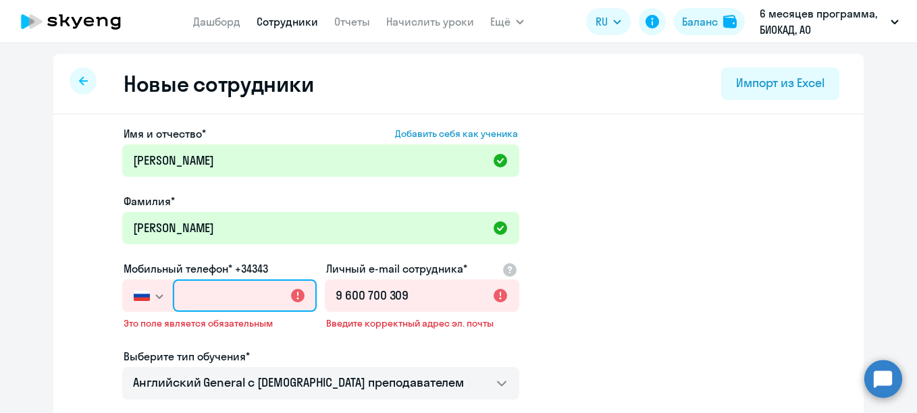
click at [194, 299] on input "text" at bounding box center [245, 296] width 144 height 32
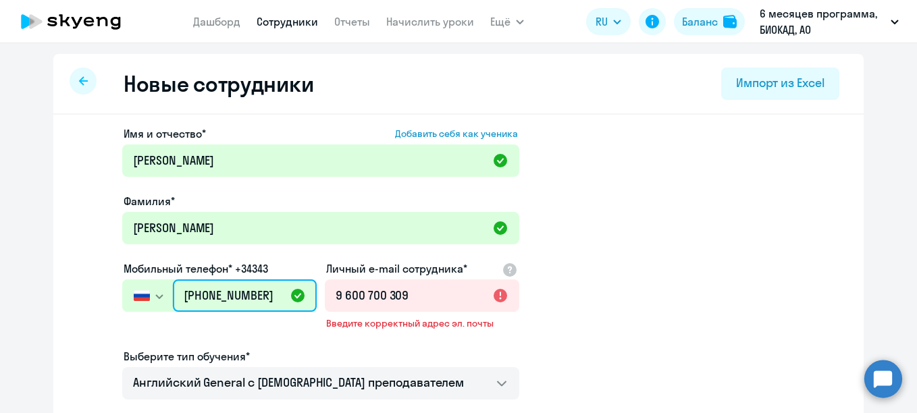
type input "[PHONE_NUMBER]"
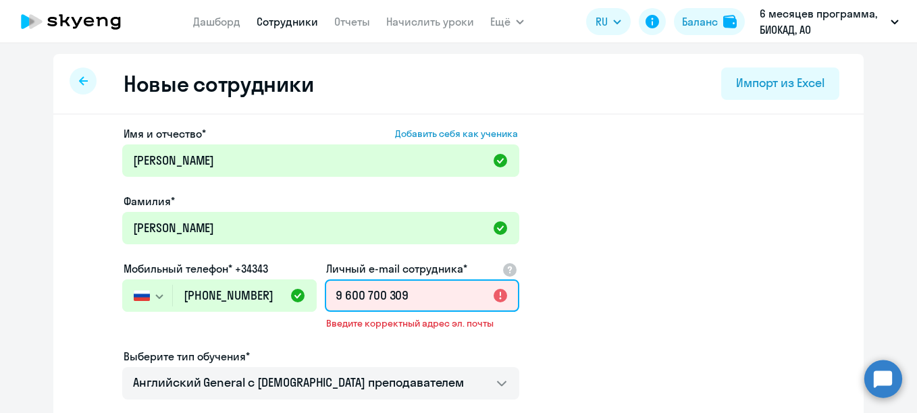
drag, startPoint x: 405, startPoint y: 294, endPoint x: 333, endPoint y: 283, distance: 72.4
click at [333, 283] on input "9 600 700 309" at bounding box center [422, 296] width 195 height 32
paste input "[EMAIL_ADDRESS][DOMAIN_NAME]"
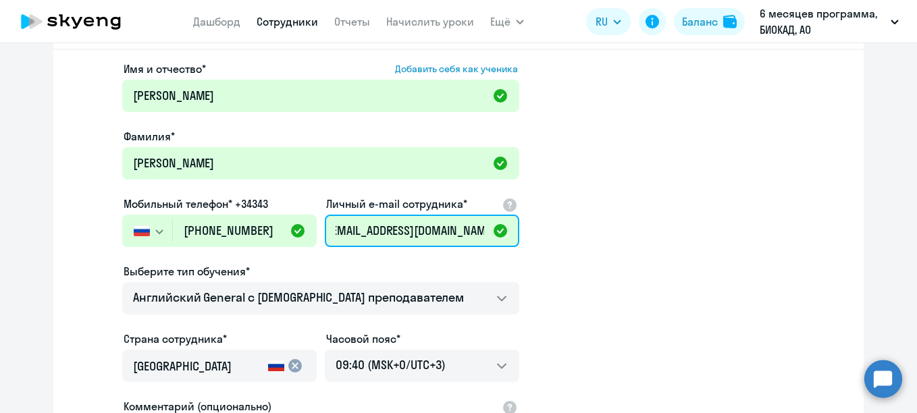
scroll to position [135, 0]
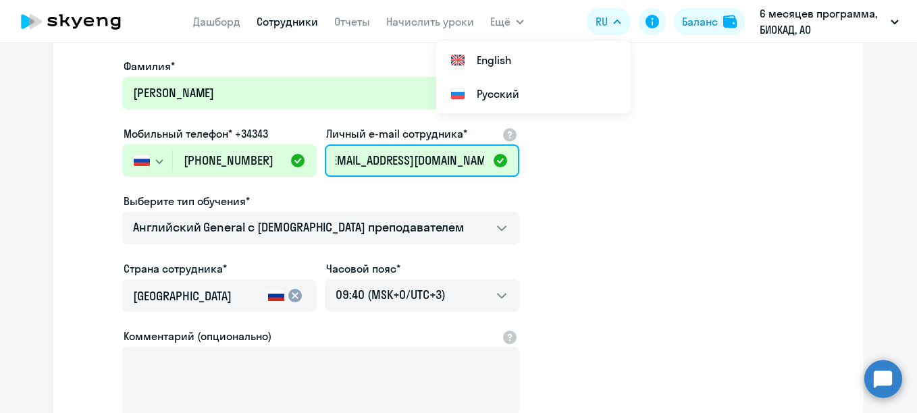
type input "[EMAIL_ADDRESS][DOMAIN_NAME]"
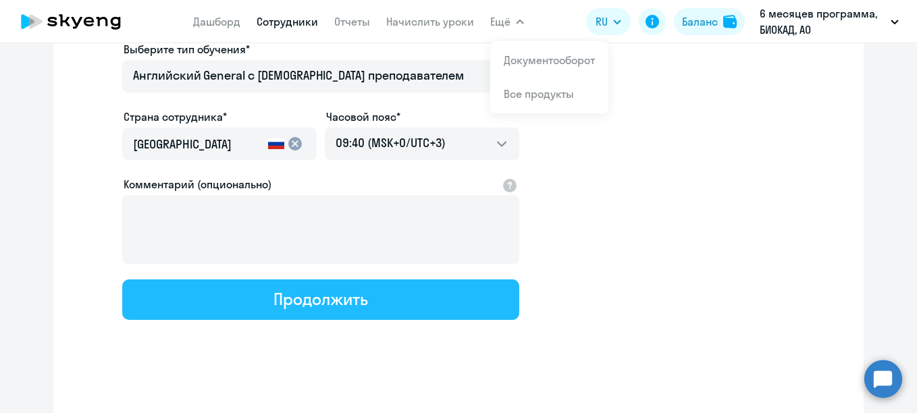
scroll to position [294, 0]
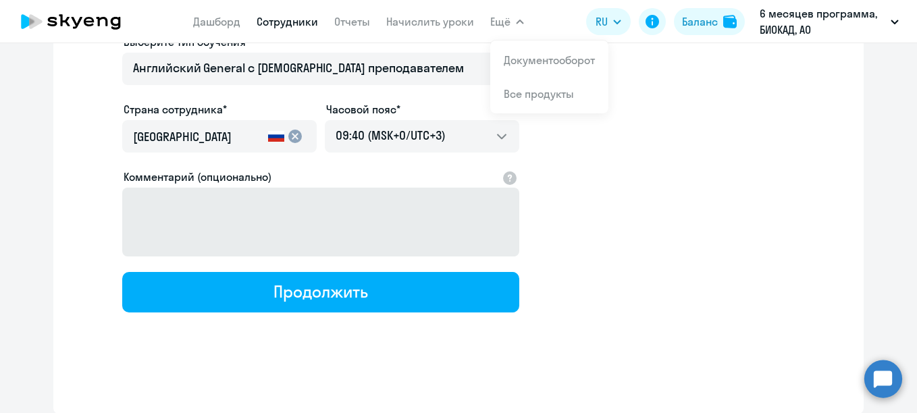
click at [349, 281] on div "Продолжить" at bounding box center [321, 292] width 94 height 22
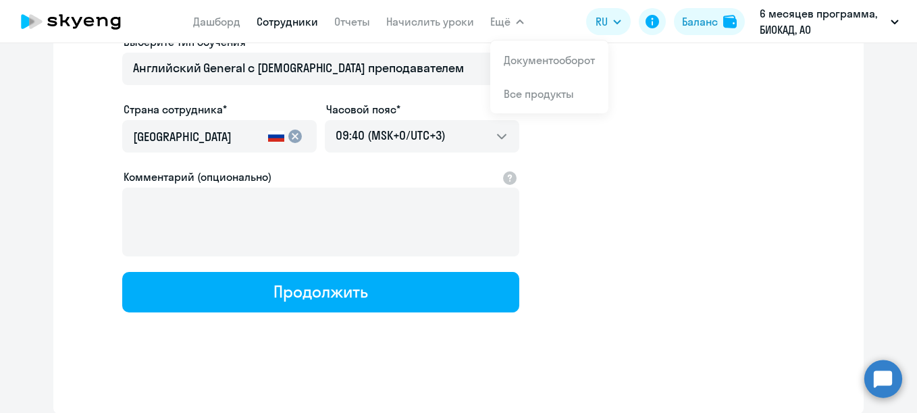
select select "english_adult_not_native_speaker"
select select "3"
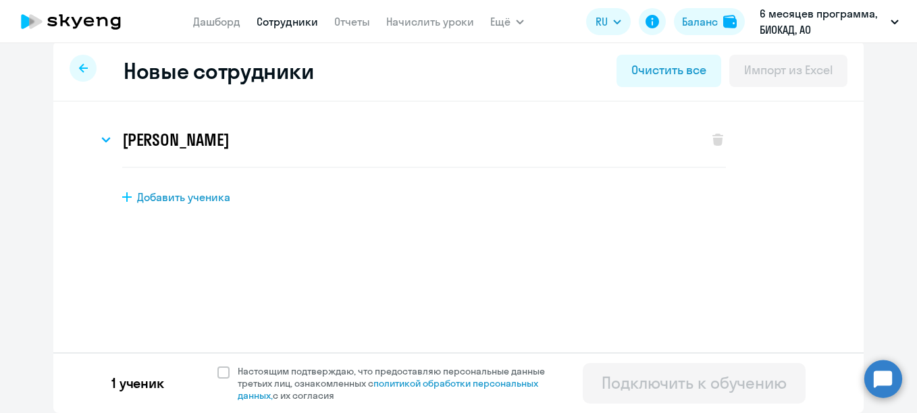
scroll to position [0, 0]
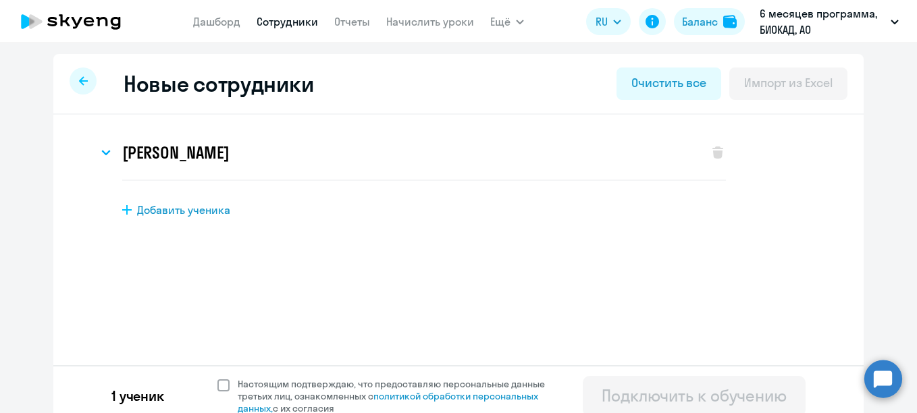
drag, startPoint x: 318, startPoint y: 384, endPoint x: 377, endPoint y: 369, distance: 60.5
click at [319, 384] on span "Настоящим подтверждаю, что предоставляю персональные данные третьих лиц, ознако…" at bounding box center [400, 396] width 324 height 36
click at [217, 378] on input "Настоящим подтверждаю, что предоставляю персональные данные третьих лиц, ознако…" at bounding box center [217, 378] width 1 height 1
checkbox input "true"
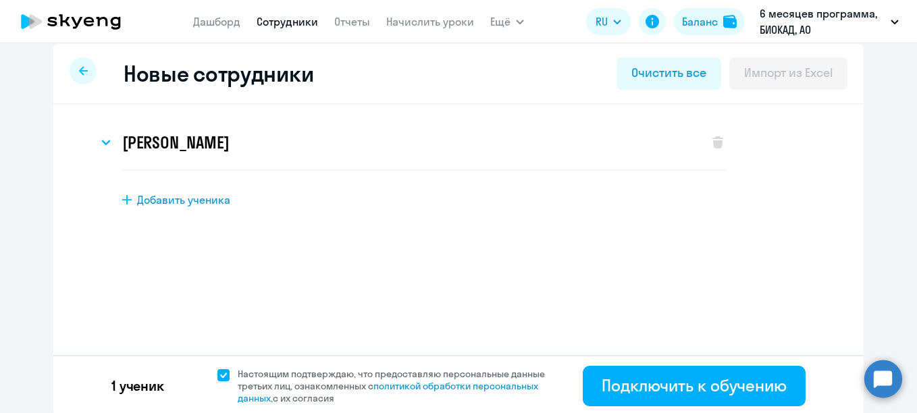
scroll to position [13, 0]
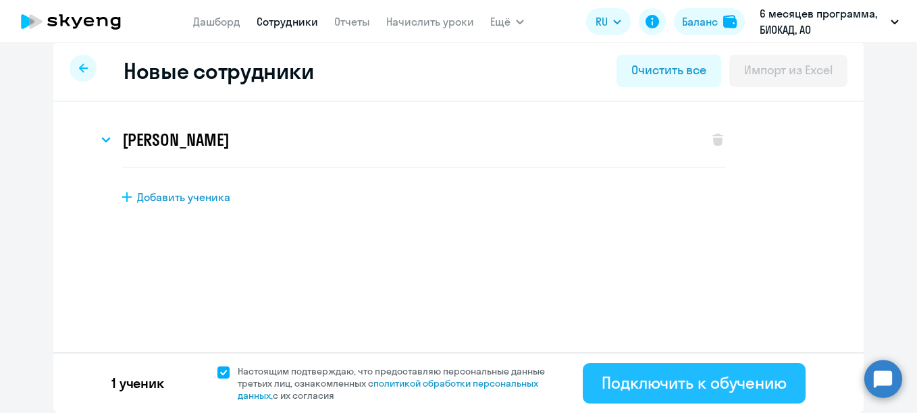
click at [588, 369] on button "Подключить к обучению" at bounding box center [694, 383] width 223 height 41
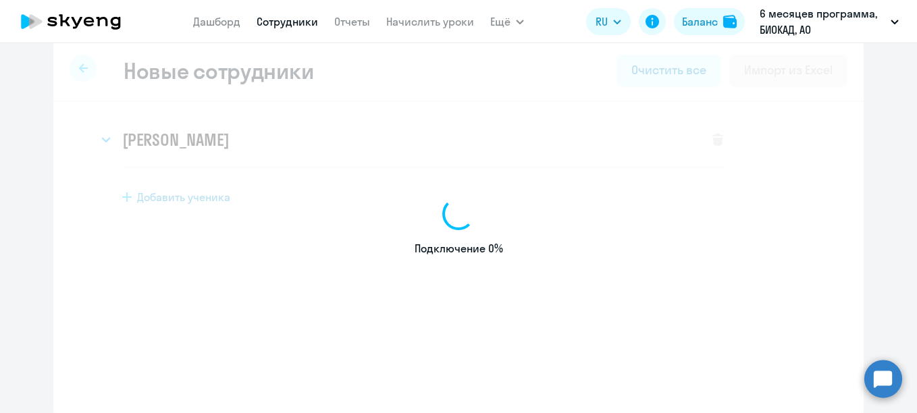
select select "english_adult_not_native_speaker"
select select "3"
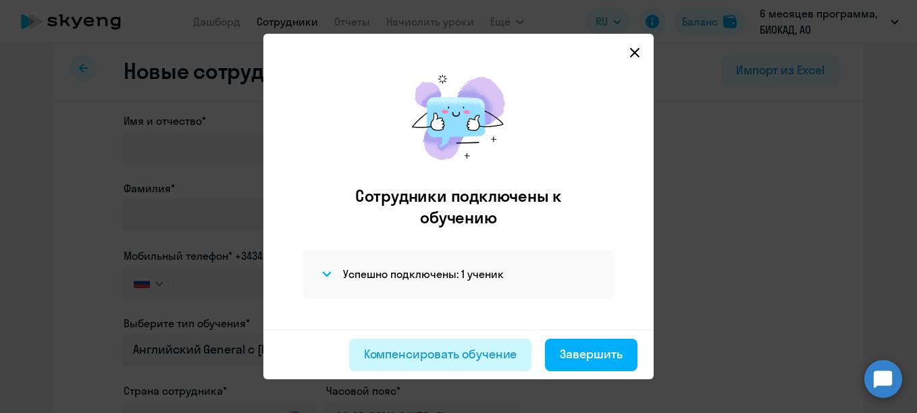
click at [423, 350] on div "Компенсировать обучение" at bounding box center [440, 355] width 153 height 18
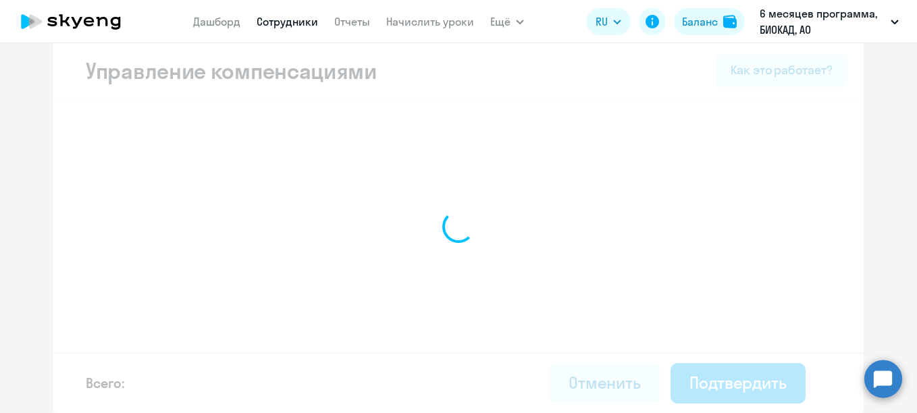
select select "MONTHLY"
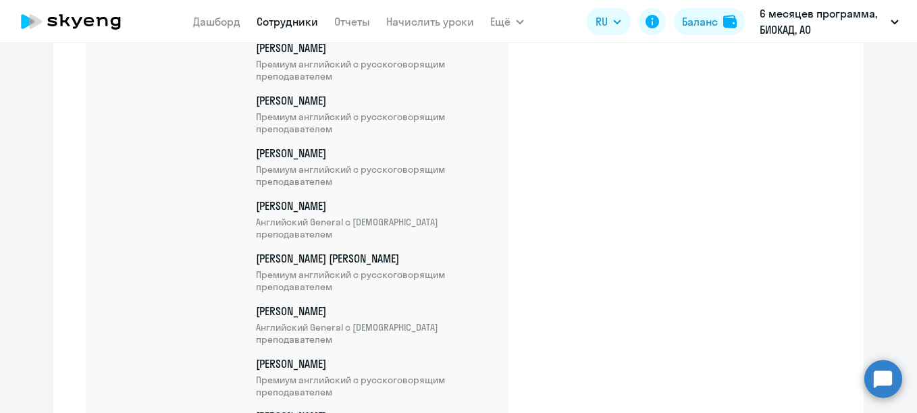
scroll to position [4468, 0]
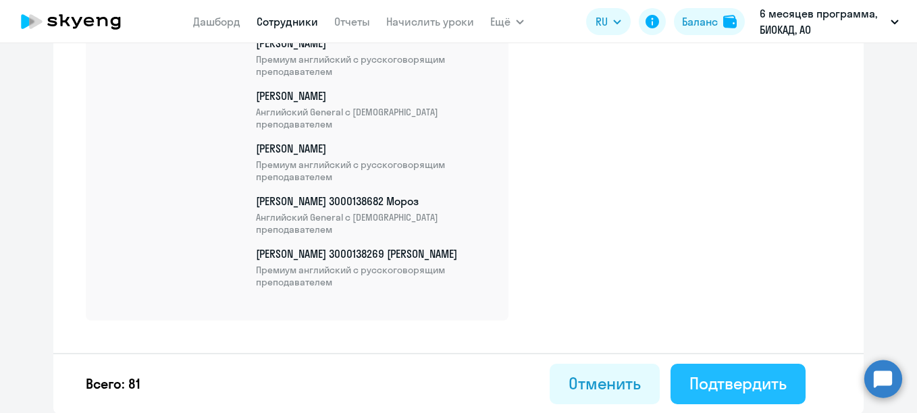
click at [713, 390] on div "Подтвердить" at bounding box center [738, 384] width 97 height 22
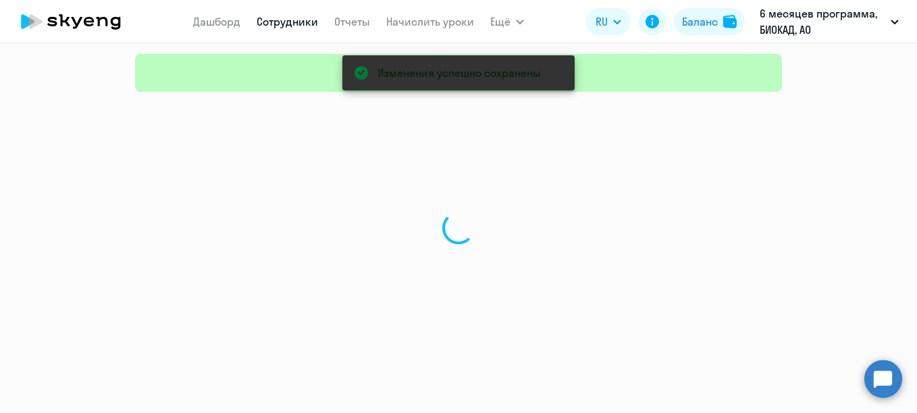
select select "30"
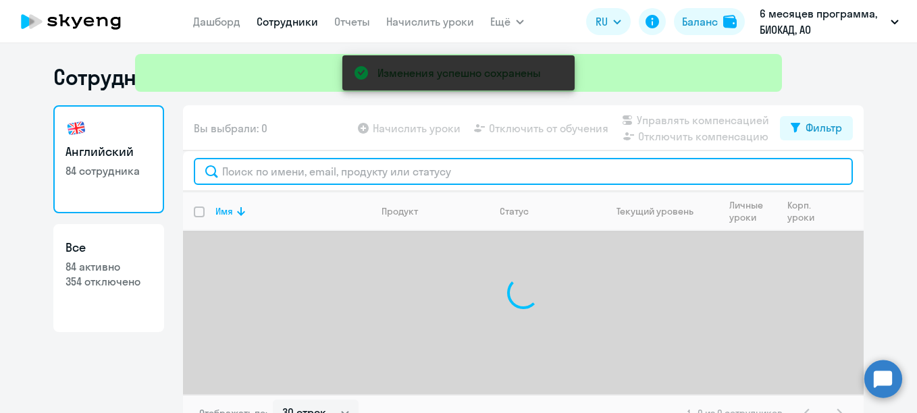
click at [297, 178] on input "text" at bounding box center [523, 171] width 659 height 27
type input "[PERSON_NAME]"
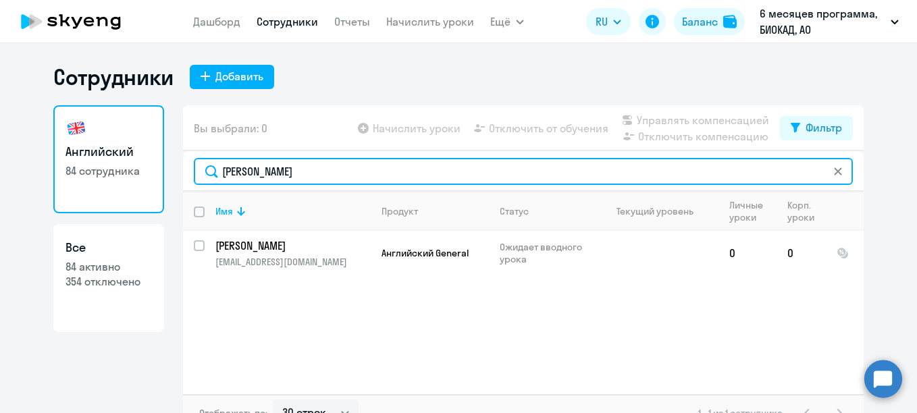
drag, startPoint x: 205, startPoint y: 174, endPoint x: 172, endPoint y: 178, distance: 34.1
click at [172, 178] on div "Английский 84 сотрудника Все 84 активно 354 отключено Вы выбрали: 0 Начислить у…" at bounding box center [458, 268] width 811 height 327
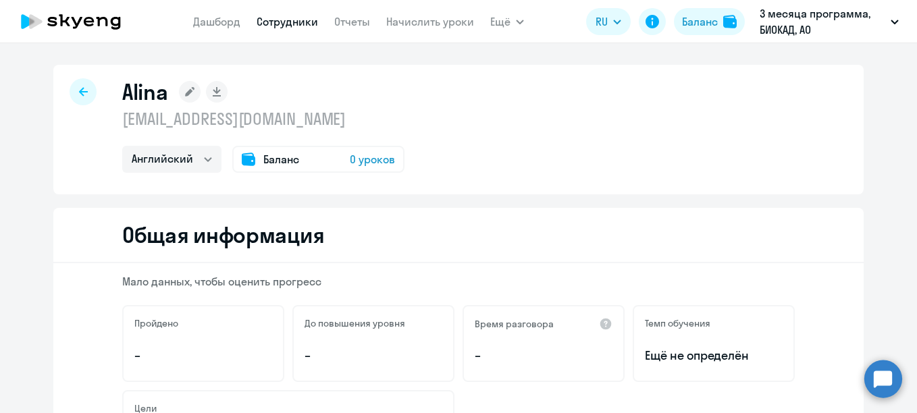
select select "english"
